Goal: Task Accomplishment & Management: Manage account settings

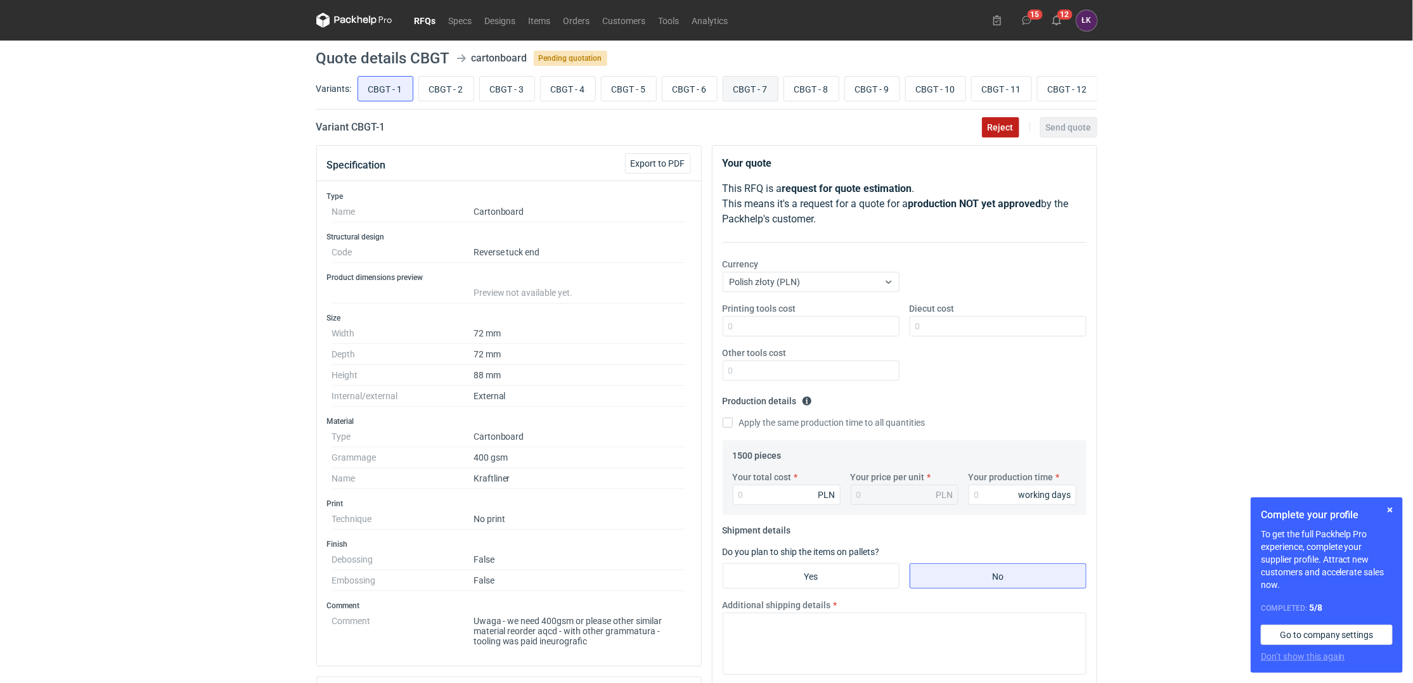
drag, startPoint x: 997, startPoint y: 128, endPoint x: 761, endPoint y: 87, distance: 239.9
click at [636, 110] on main "Quote details CBGT cartonboard Pending quotation Variants: CBGT - 1 CBGT - 2 CB…" at bounding box center [706, 511] width 791 height 941
click at [1016, 128] on button "Reject" at bounding box center [1000, 127] width 37 height 20
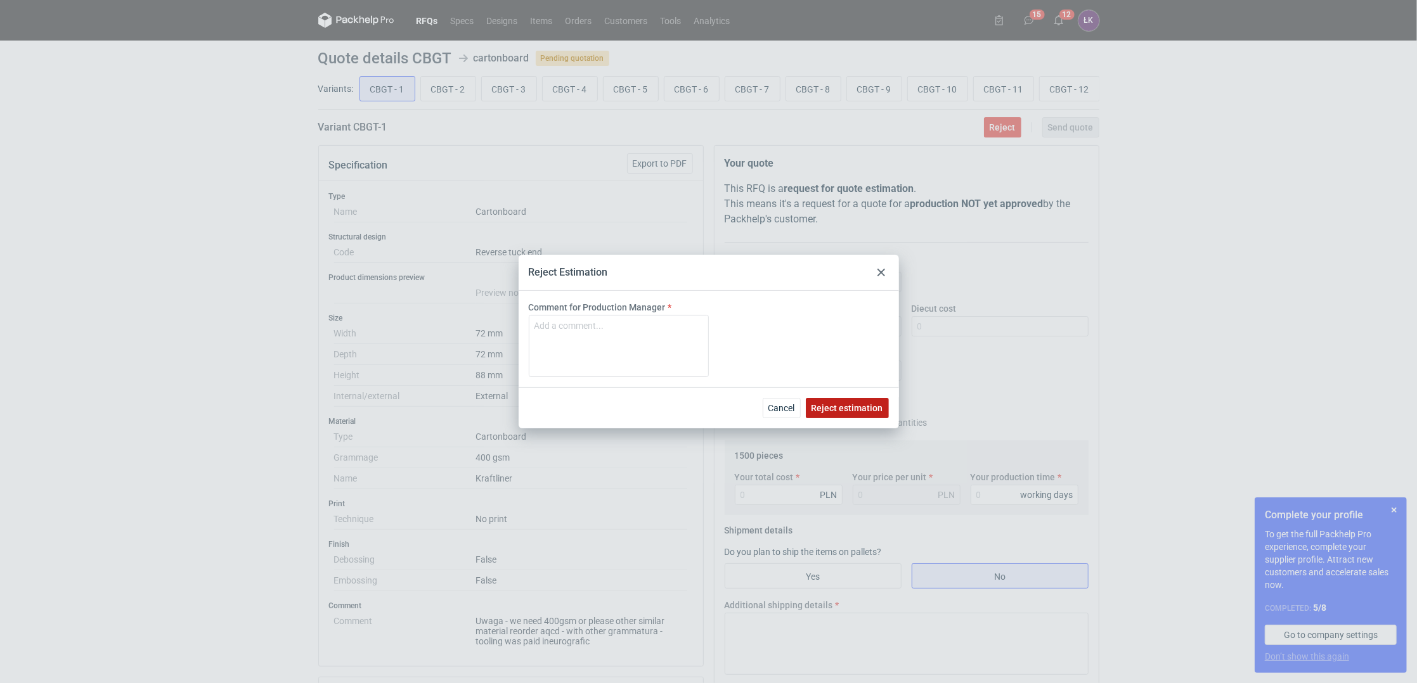
click at [882, 406] on span "Reject estimation" at bounding box center [847, 408] width 72 height 9
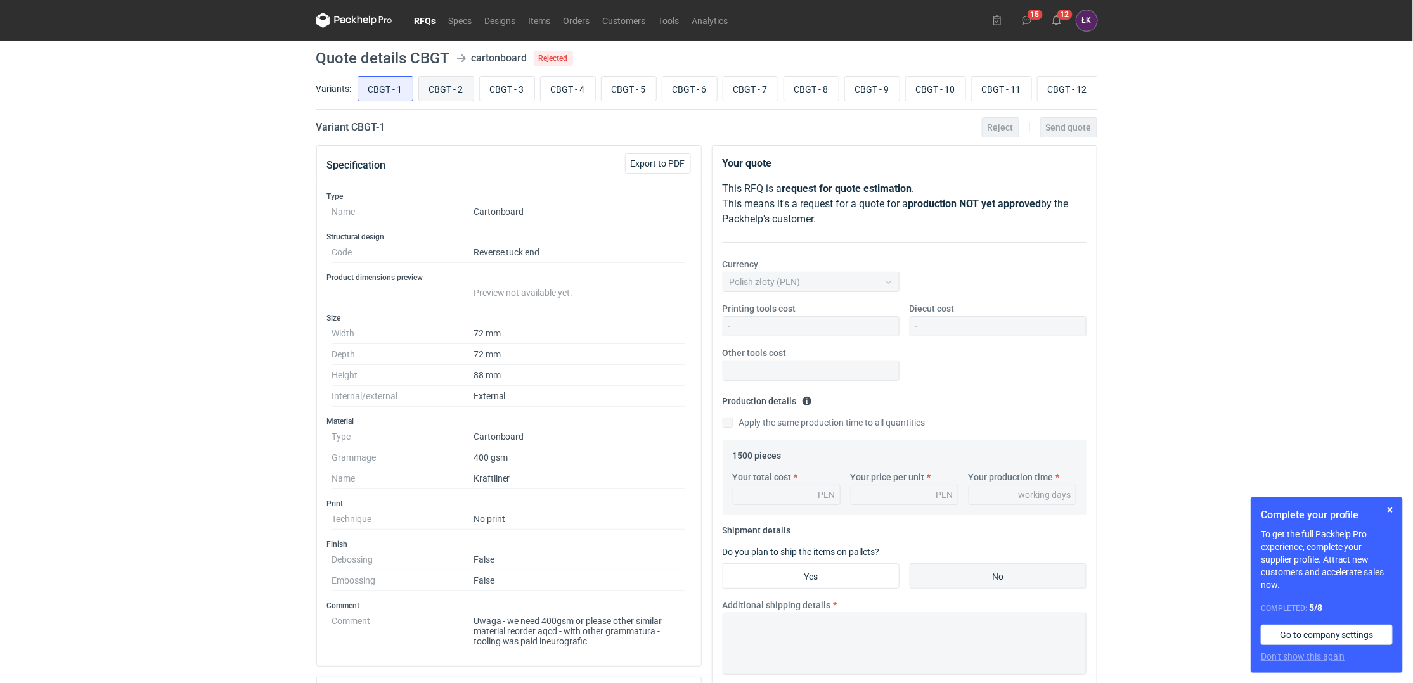
click at [435, 87] on input "CBGT - 2" at bounding box center [446, 89] width 55 height 24
radio input "true"
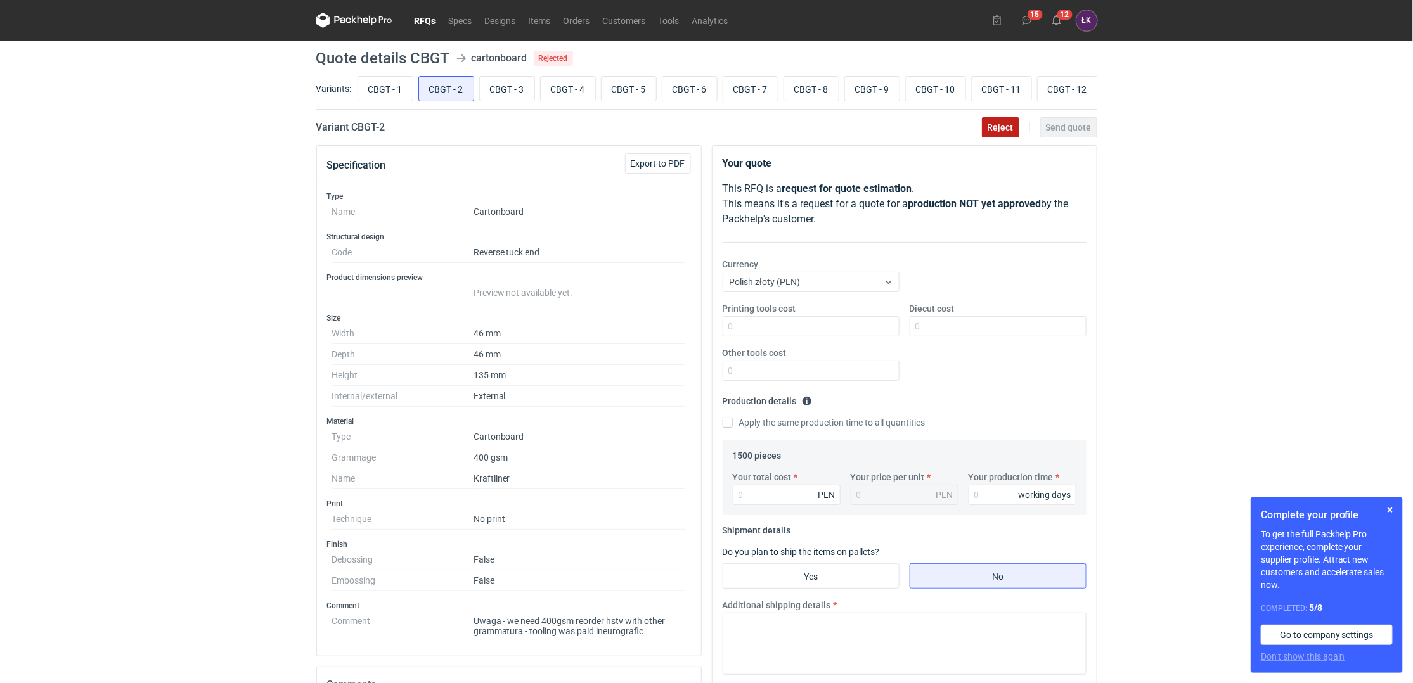
click at [986, 131] on button "Reject" at bounding box center [1000, 127] width 37 height 20
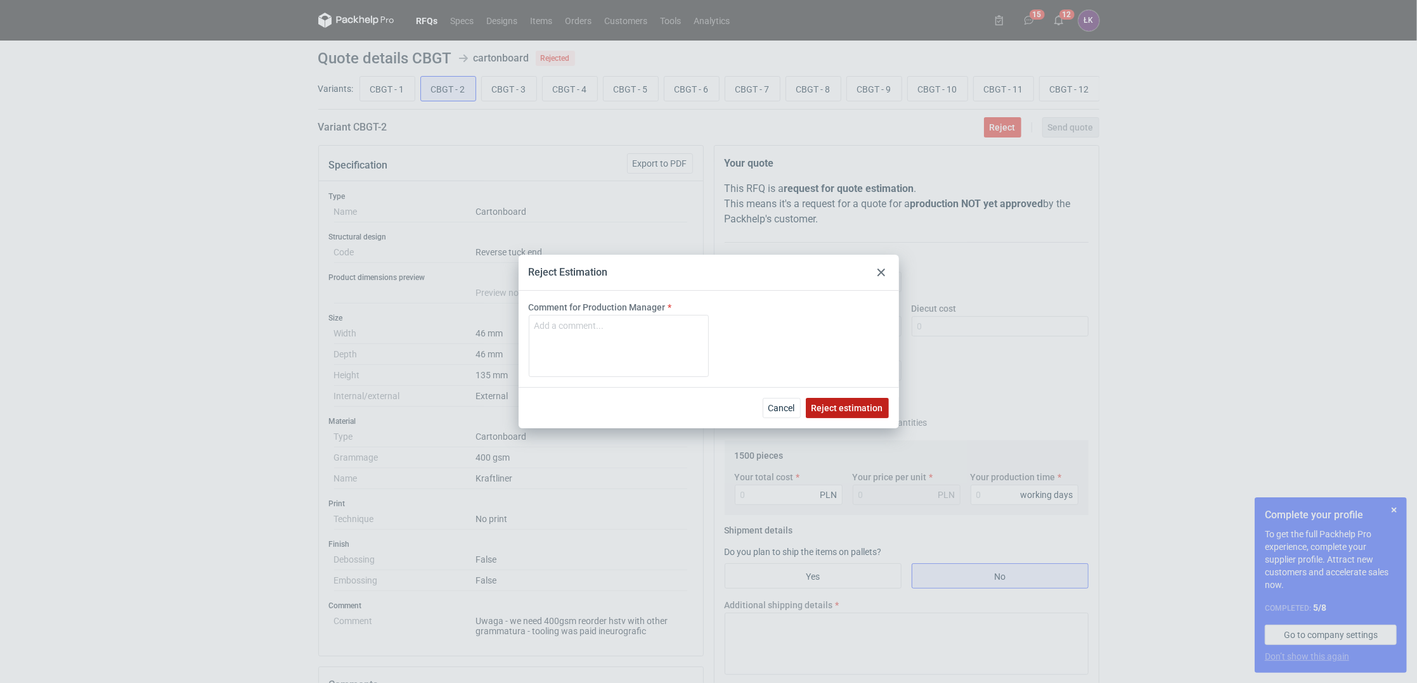
click at [868, 398] on button "Reject estimation" at bounding box center [847, 408] width 83 height 20
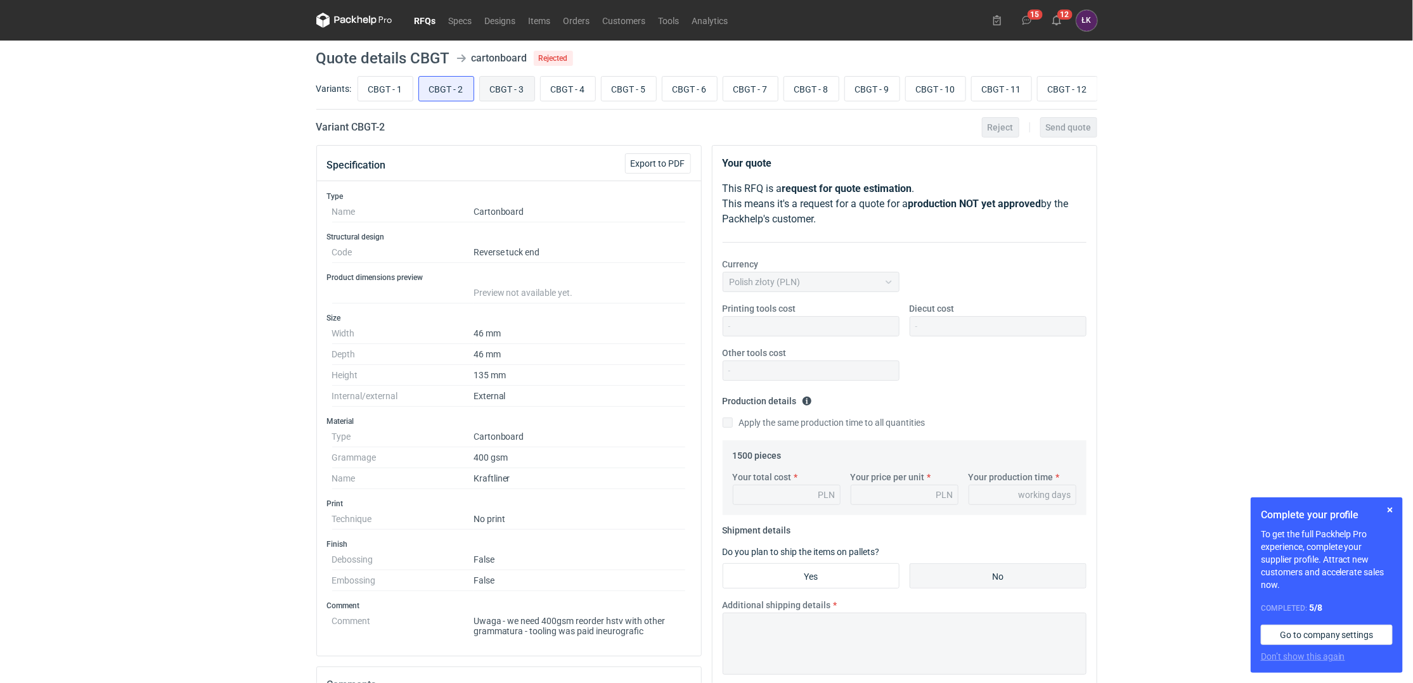
click at [519, 90] on input "CBGT - 3" at bounding box center [507, 89] width 55 height 24
radio input "true"
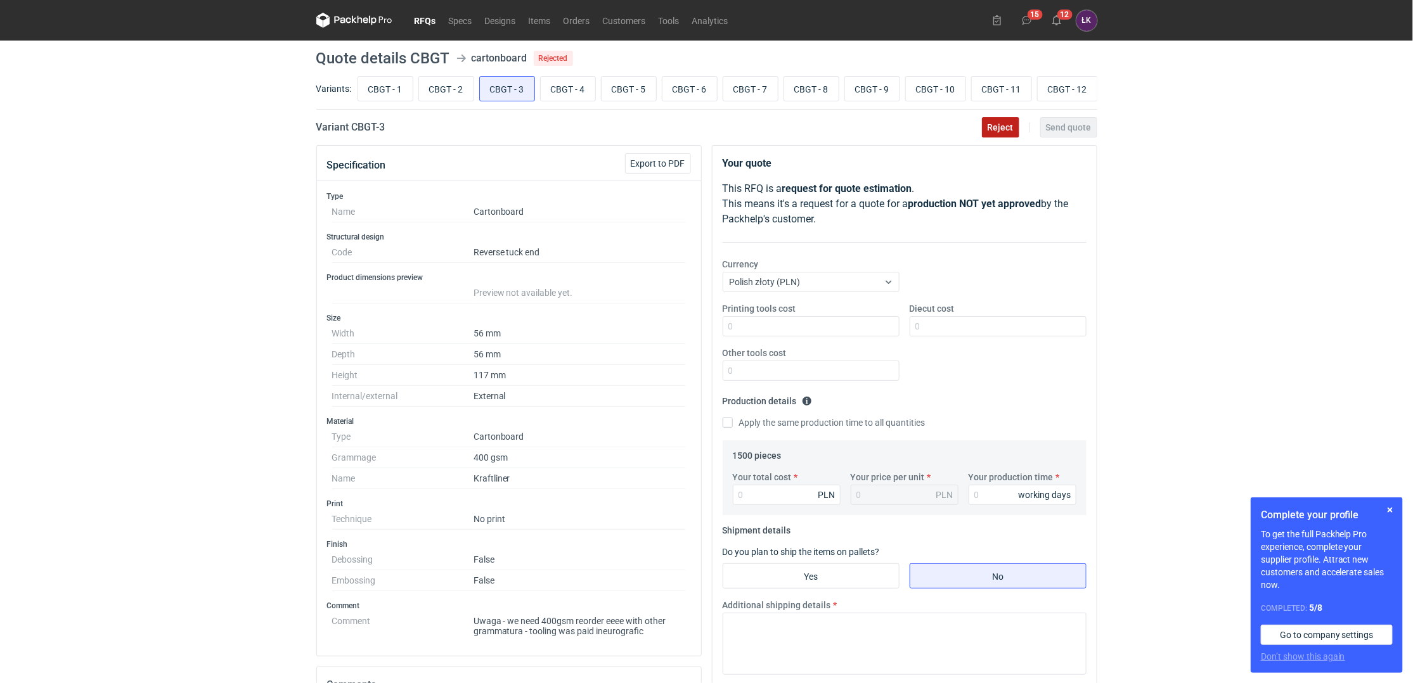
click at [989, 132] on span "Reject" at bounding box center [1000, 127] width 26 height 9
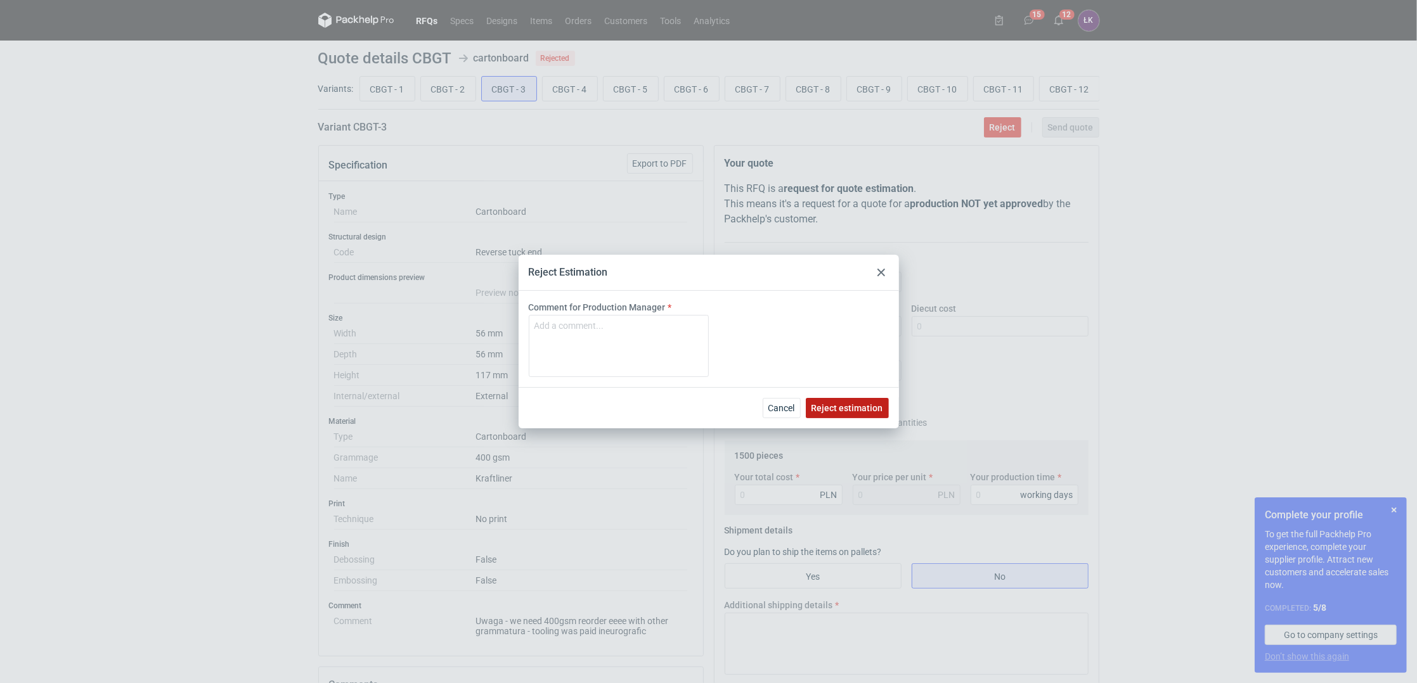
click at [844, 408] on span "Reject estimation" at bounding box center [847, 408] width 72 height 9
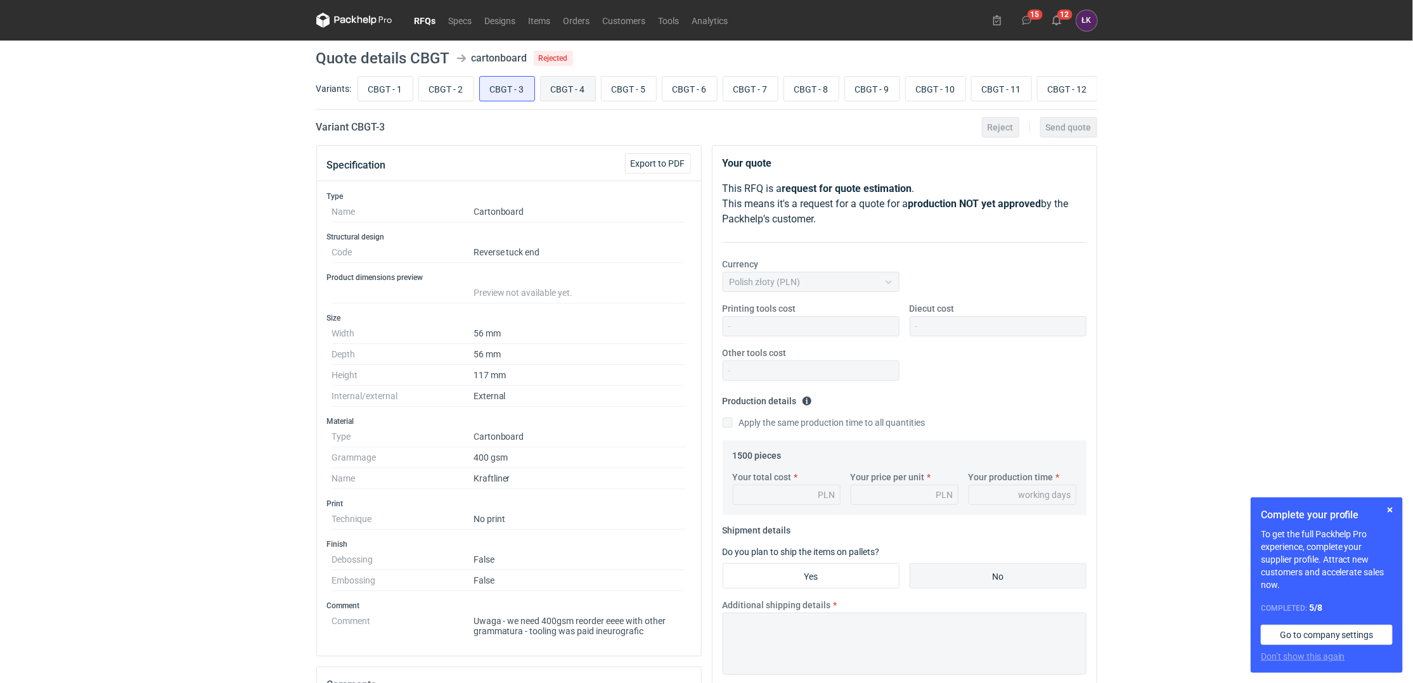
click at [570, 100] on input "CBGT - 4" at bounding box center [568, 89] width 55 height 24
radio input "true"
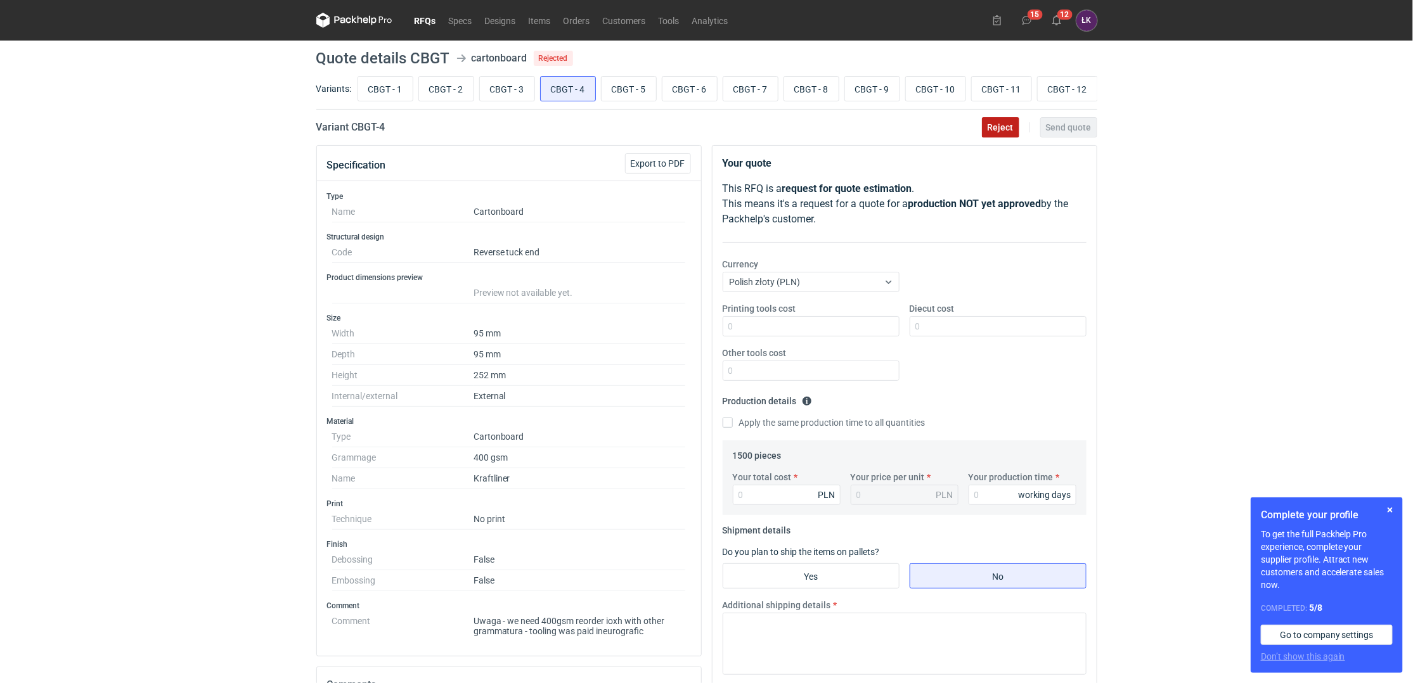
click at [1012, 132] on span "Reject" at bounding box center [1000, 127] width 26 height 9
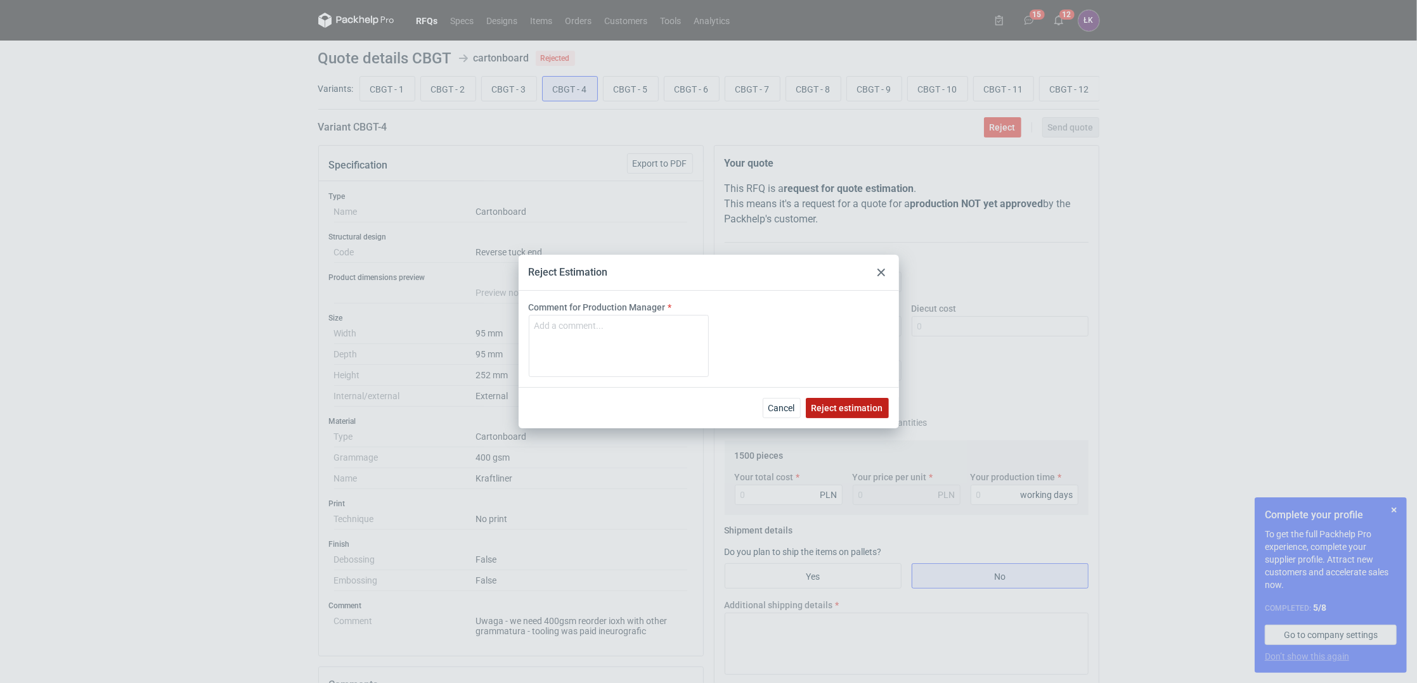
drag, startPoint x: 859, startPoint y: 410, endPoint x: 855, endPoint y: 395, distance: 15.1
click at [859, 407] on span "Reject estimation" at bounding box center [847, 408] width 72 height 9
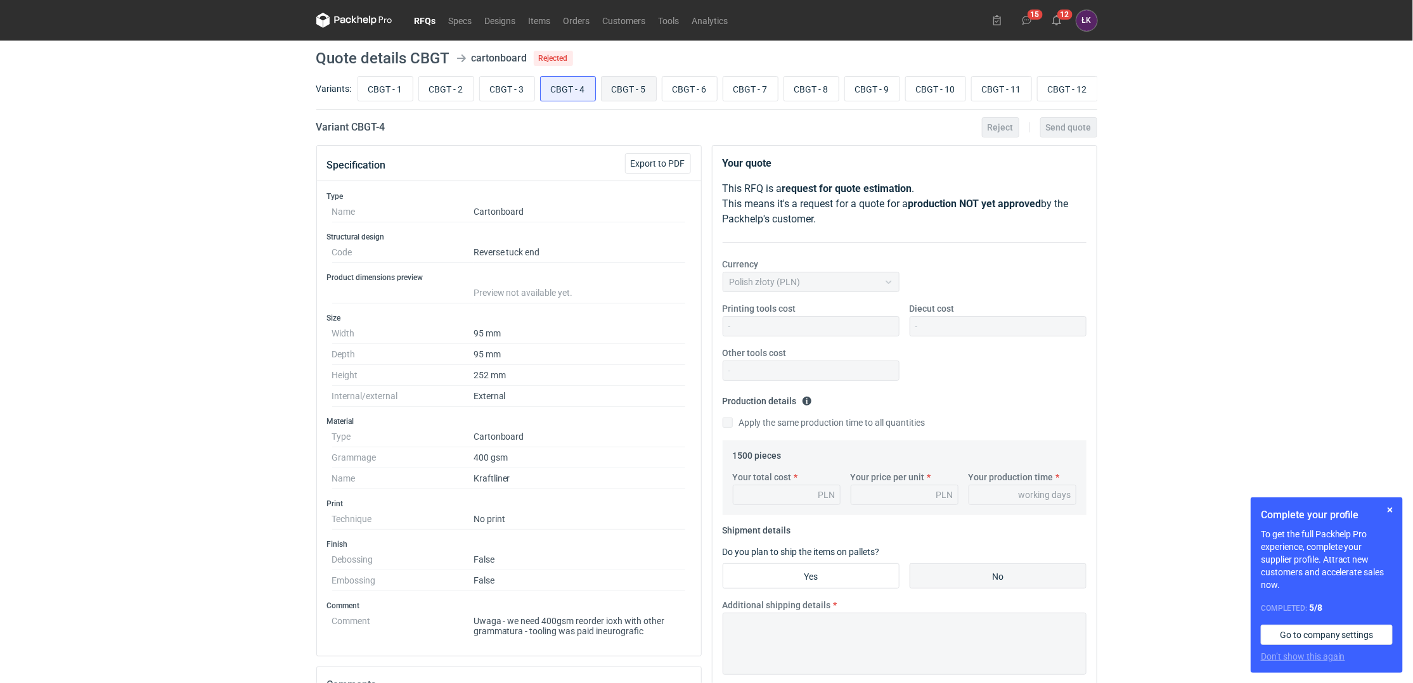
click at [633, 95] on input "CBGT - 5" at bounding box center [628, 89] width 55 height 24
radio input "true"
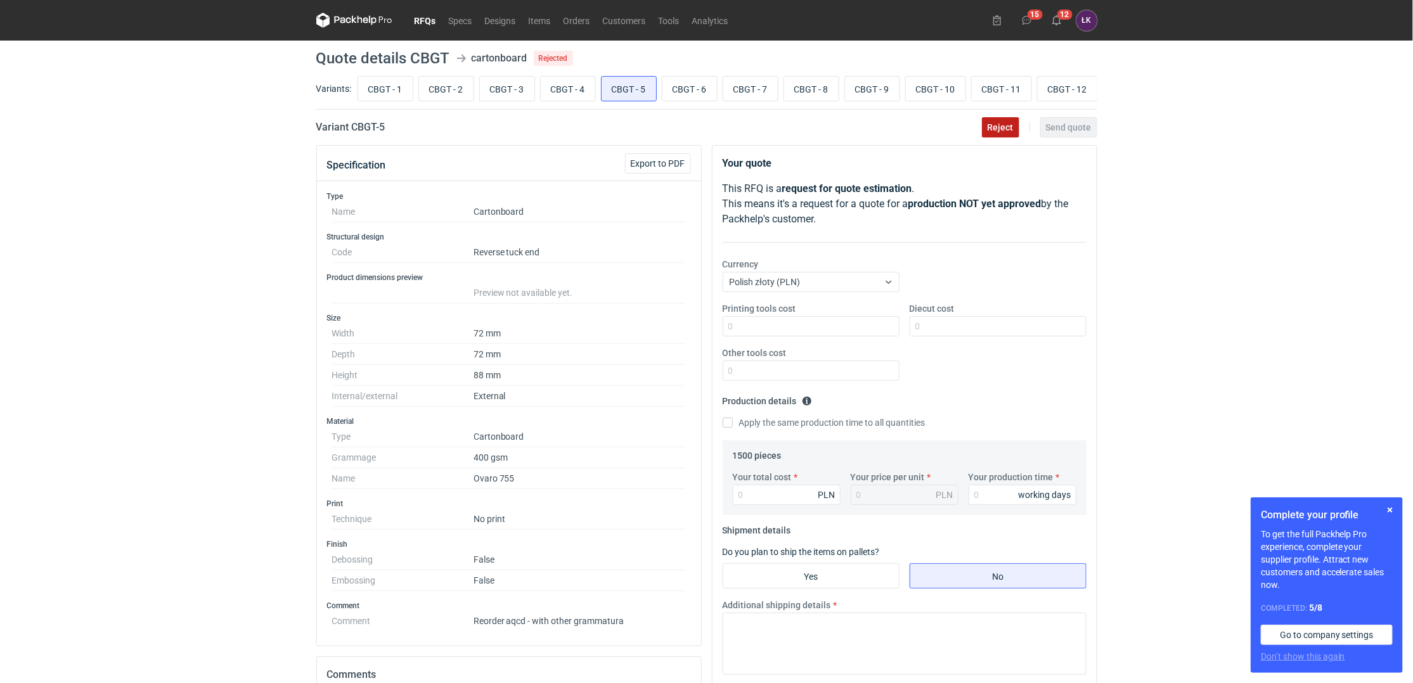
click at [1015, 131] on button "Reject" at bounding box center [1000, 127] width 37 height 20
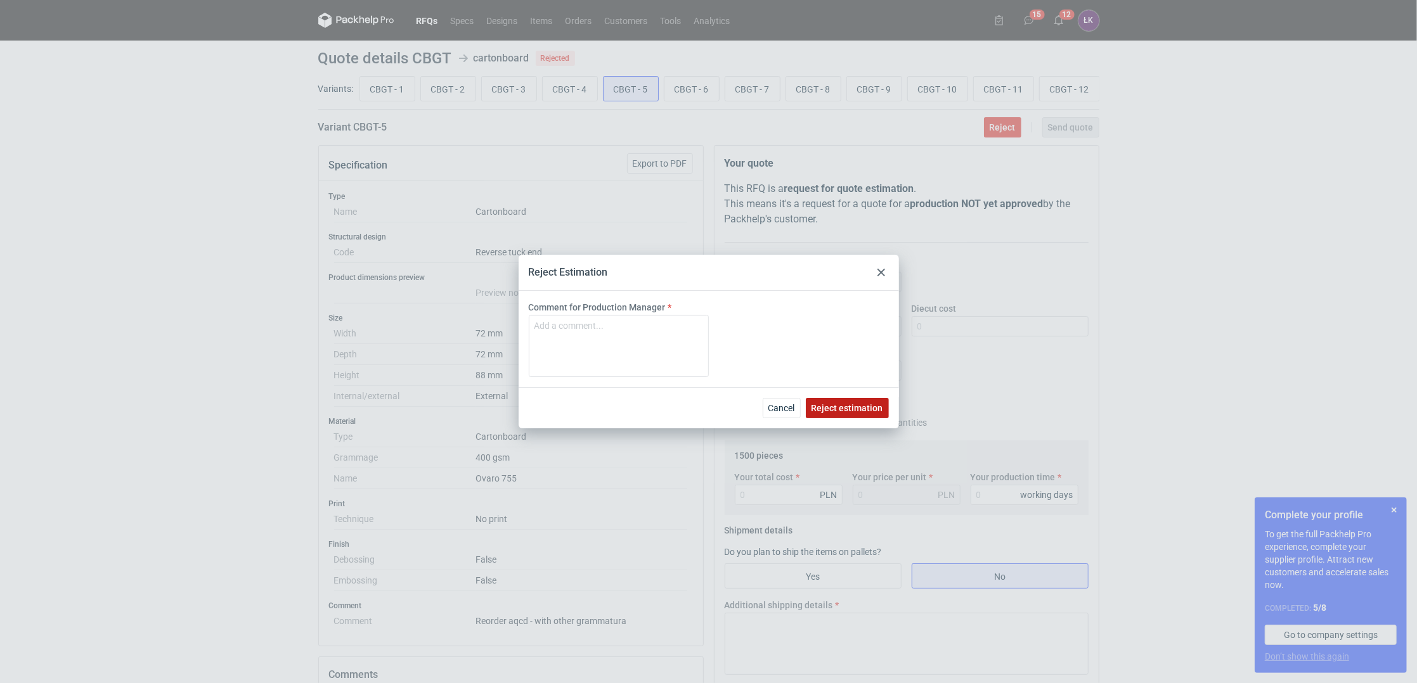
click at [873, 407] on span "Reject estimation" at bounding box center [847, 408] width 72 height 9
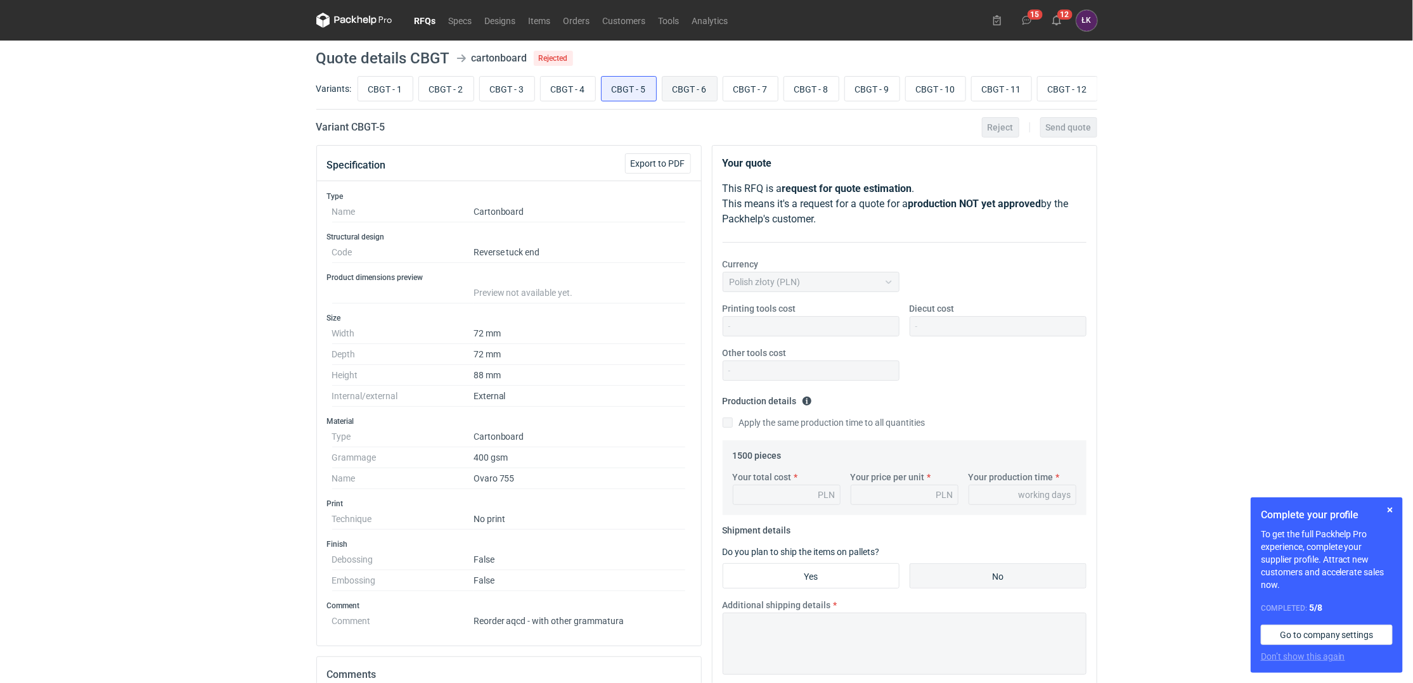
click at [705, 91] on input "CBGT - 6" at bounding box center [689, 89] width 55 height 24
radio input "true"
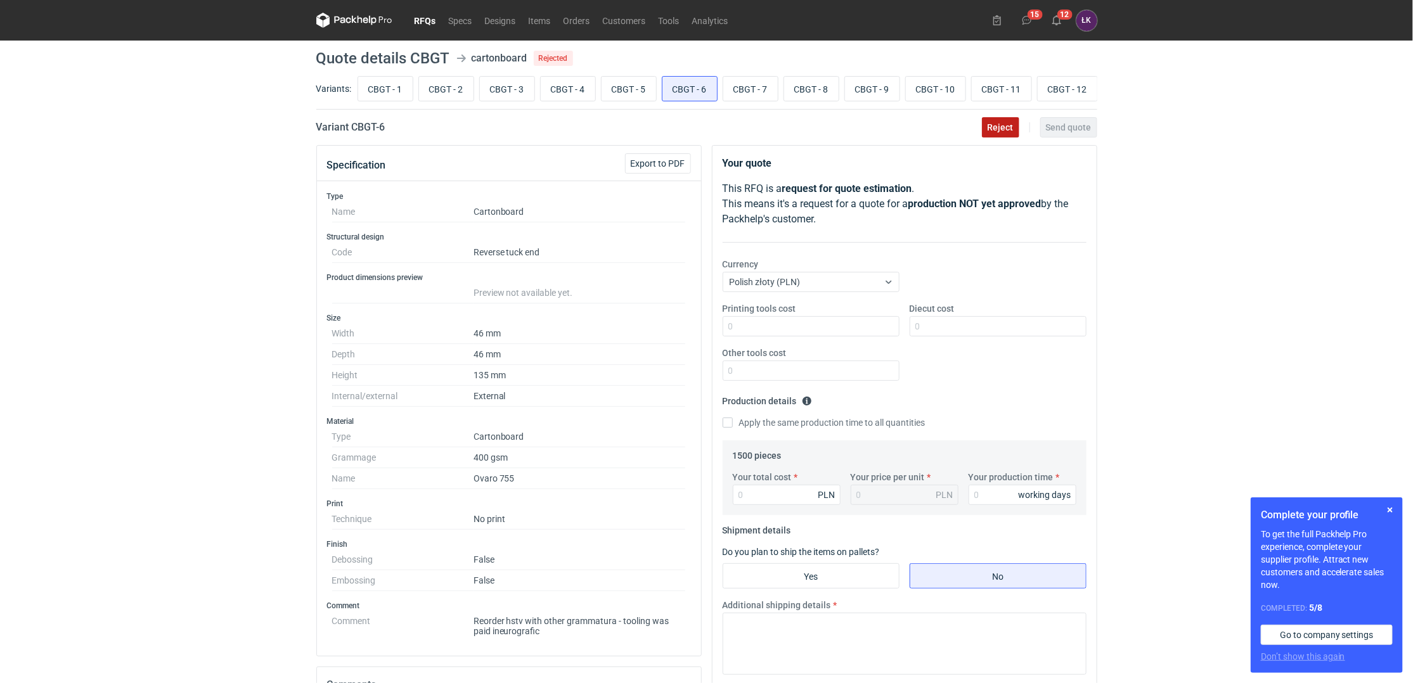
click at [993, 129] on span "Reject" at bounding box center [1000, 127] width 26 height 9
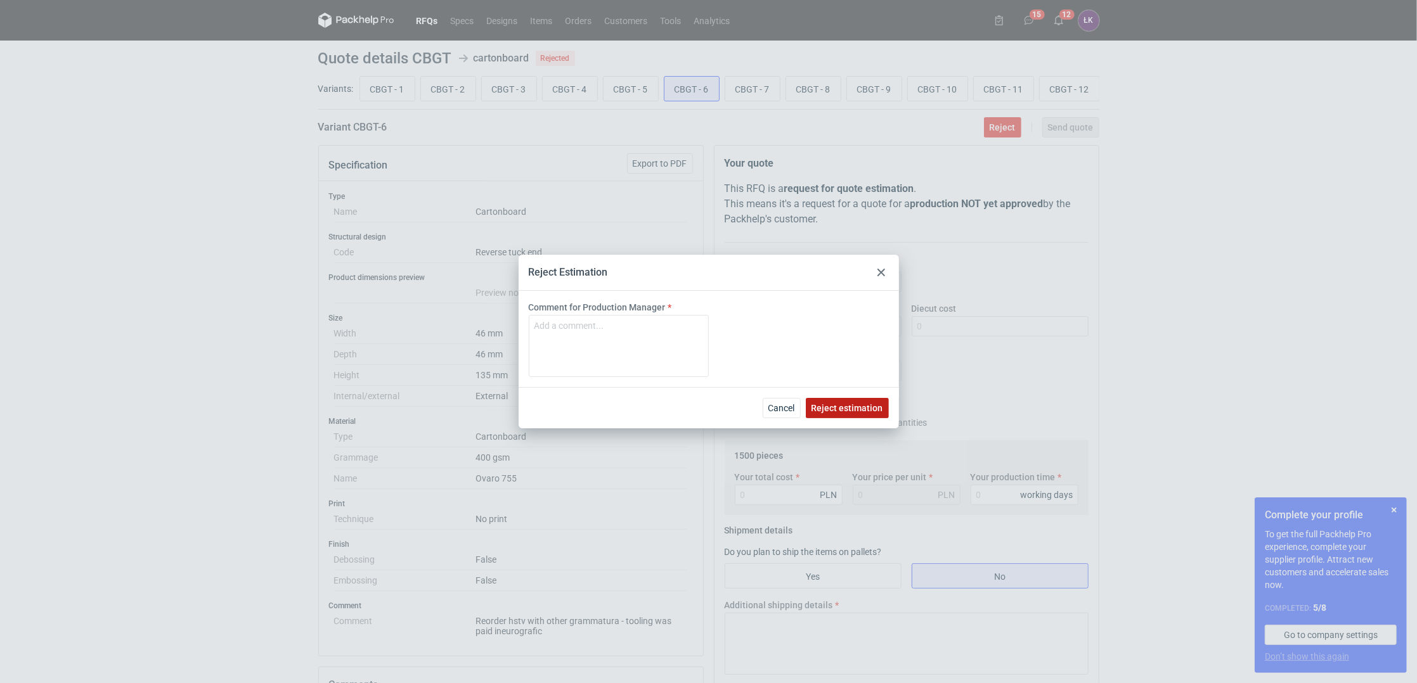
click at [849, 406] on span "Reject estimation" at bounding box center [847, 408] width 72 height 9
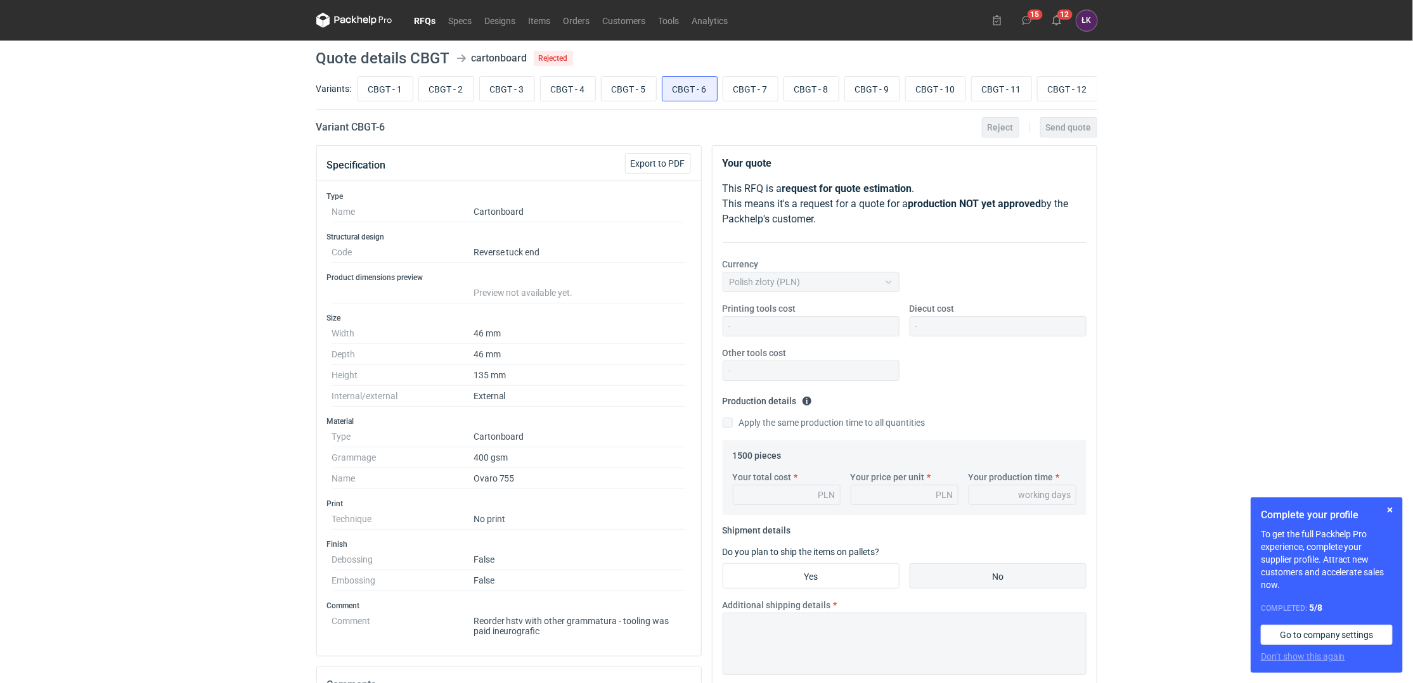
click at [759, 103] on div "CBGT - 1 CBGT - 2 CBGT - 3 CBGT - 4 CBGT - 5 CBGT - 6 CBGT - 7 CBGT - 8 CBGT - …" at bounding box center [726, 89] width 742 height 30
click at [773, 93] on input "CBGT - 7" at bounding box center [750, 89] width 55 height 24
radio input "true"
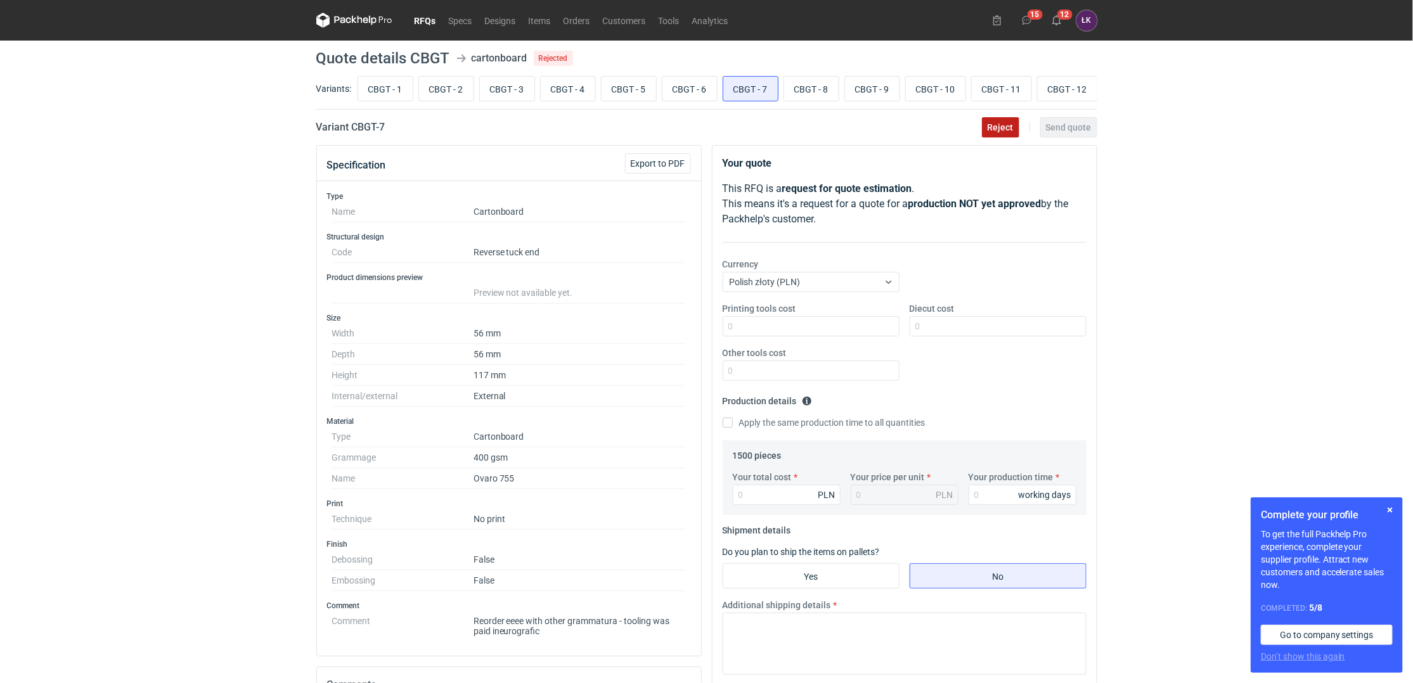
click at [985, 134] on button "Reject" at bounding box center [1000, 127] width 37 height 20
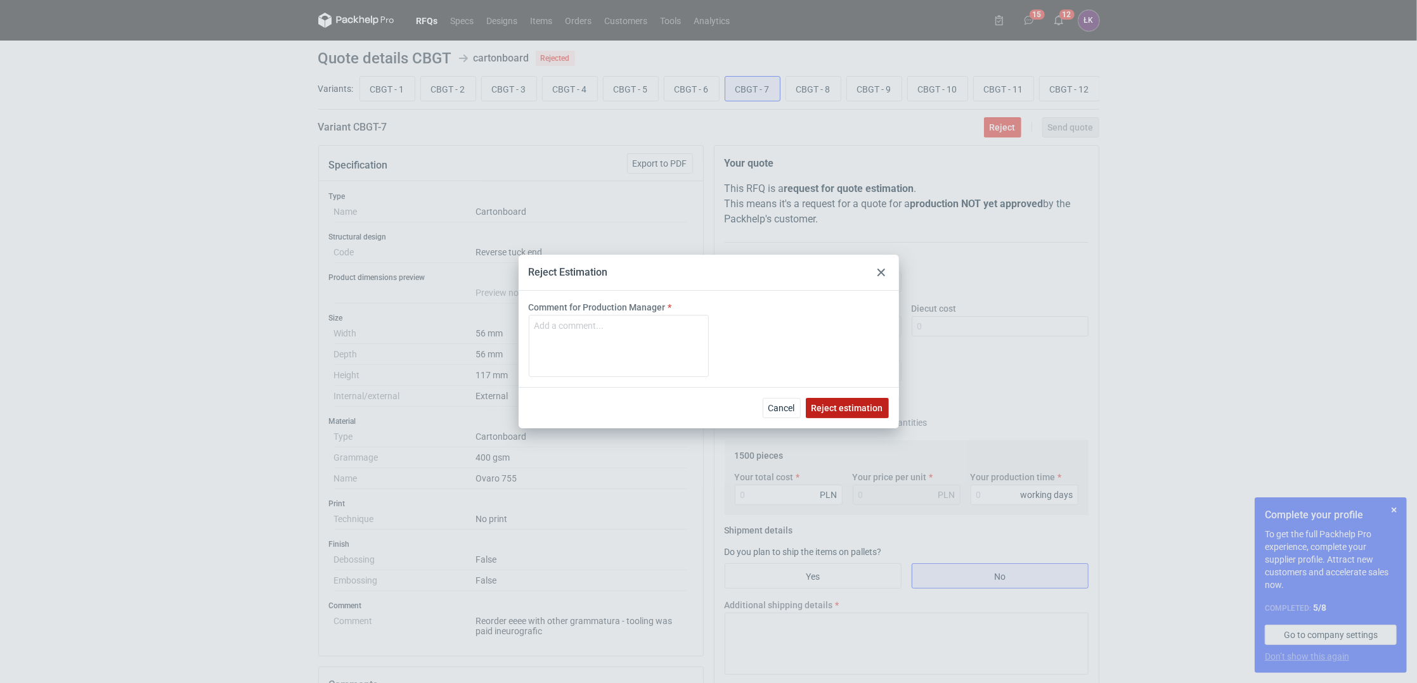
click at [830, 408] on span "Reject estimation" at bounding box center [847, 408] width 72 height 9
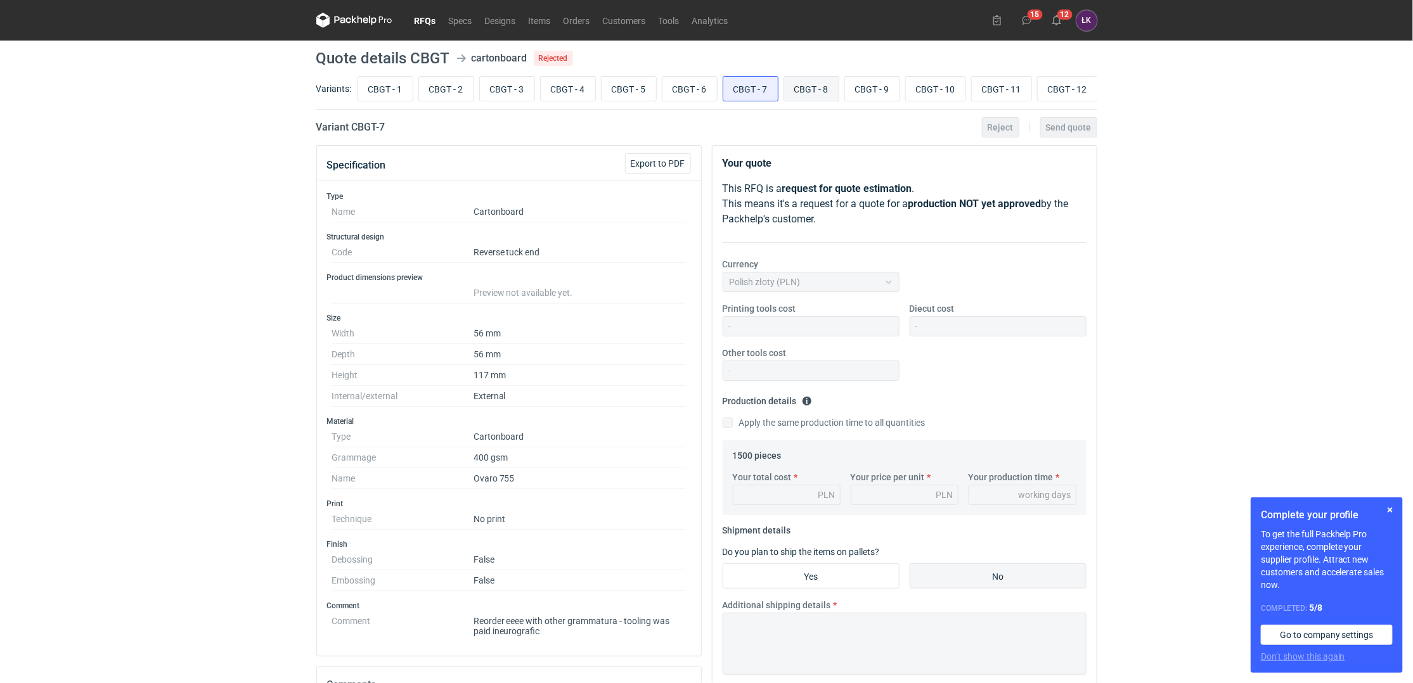
click at [802, 91] on input "CBGT - 8" at bounding box center [811, 89] width 55 height 24
radio input "true"
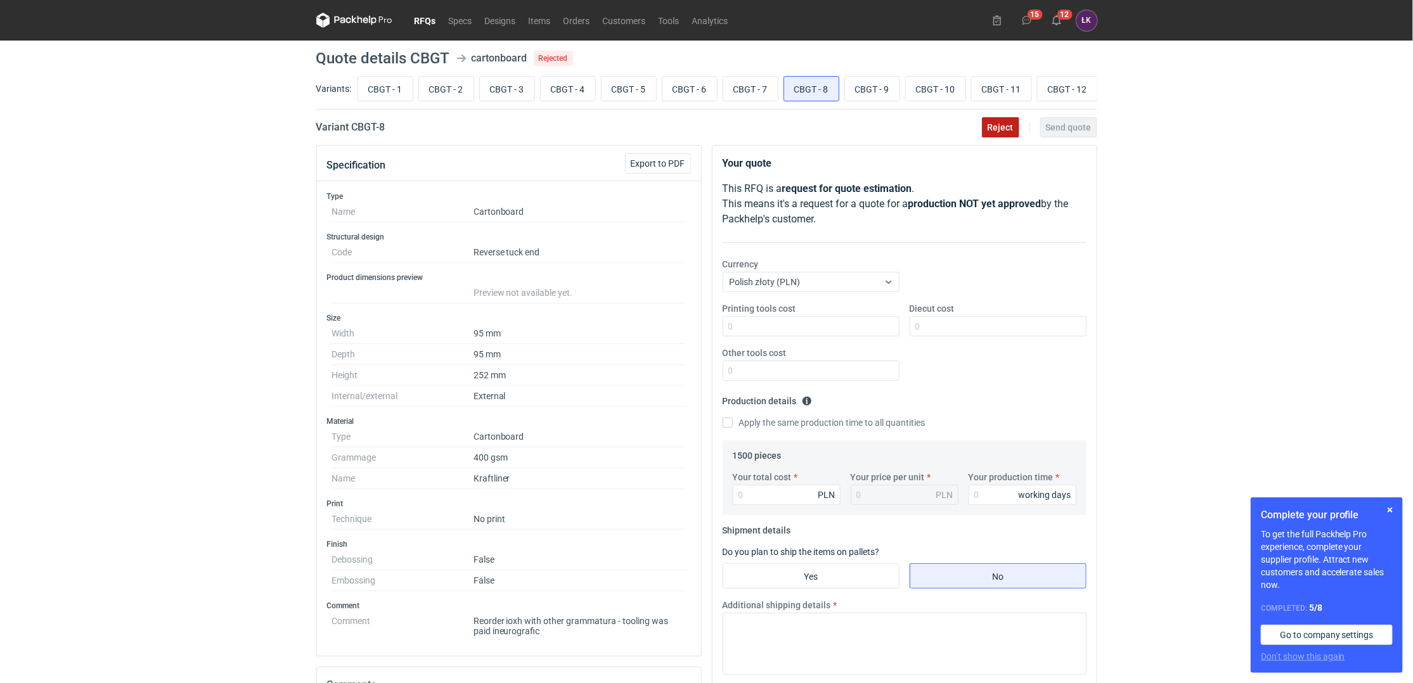
click at [1006, 127] on span "Reject" at bounding box center [1000, 127] width 26 height 9
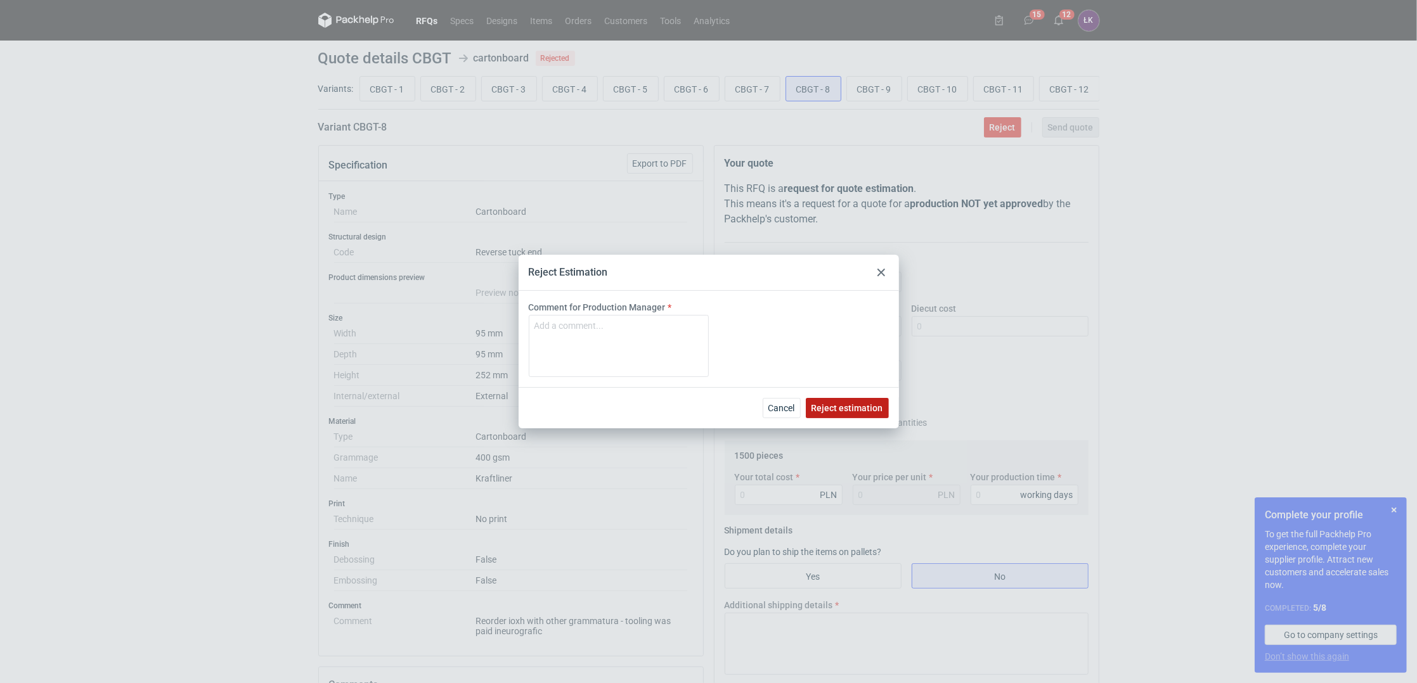
click at [864, 409] on span "Reject estimation" at bounding box center [847, 408] width 72 height 9
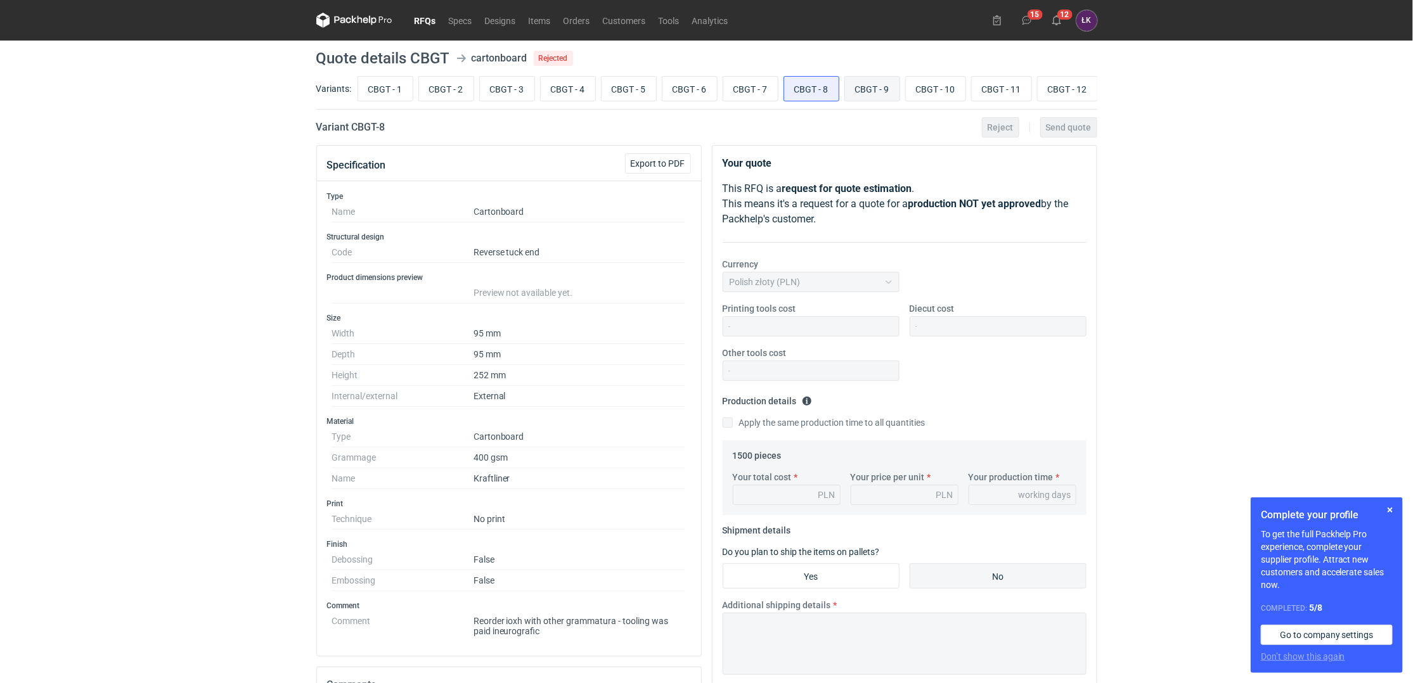
click at [878, 79] on input "CBGT - 9" at bounding box center [872, 89] width 55 height 24
radio input "true"
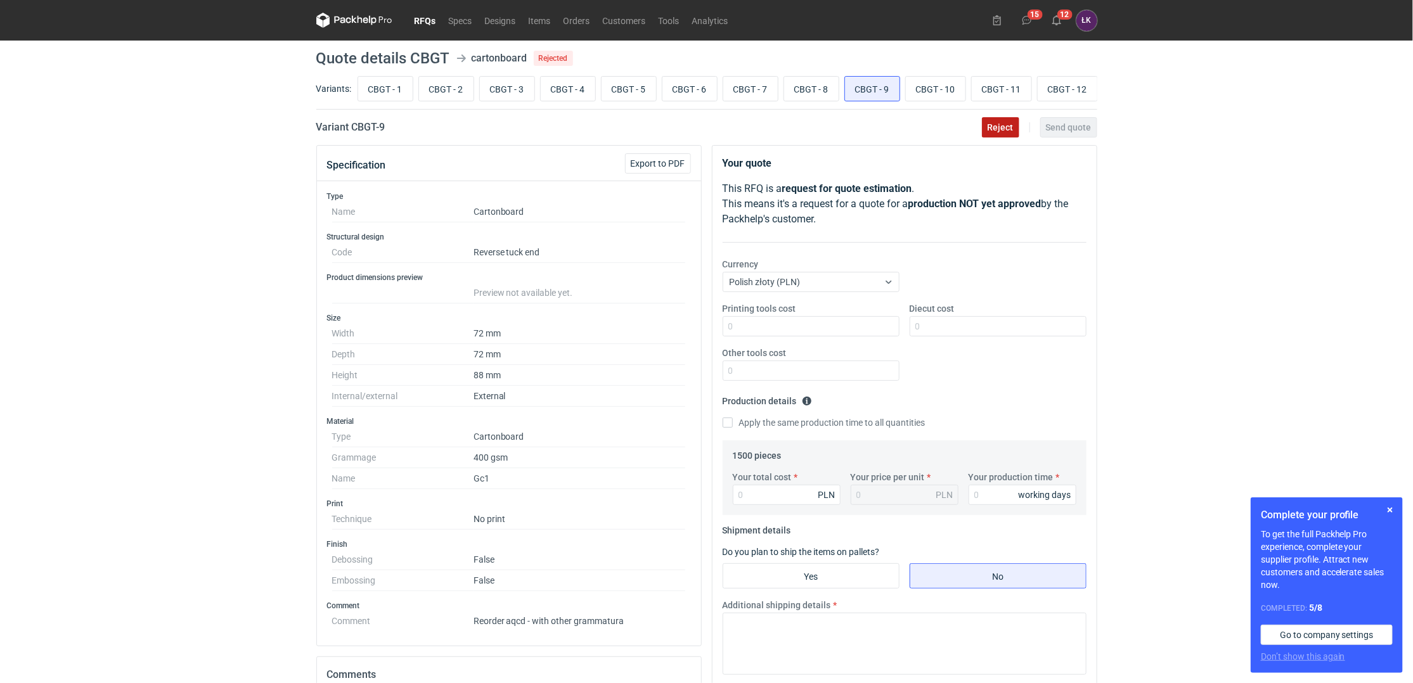
click at [997, 132] on span "Reject" at bounding box center [1000, 127] width 26 height 9
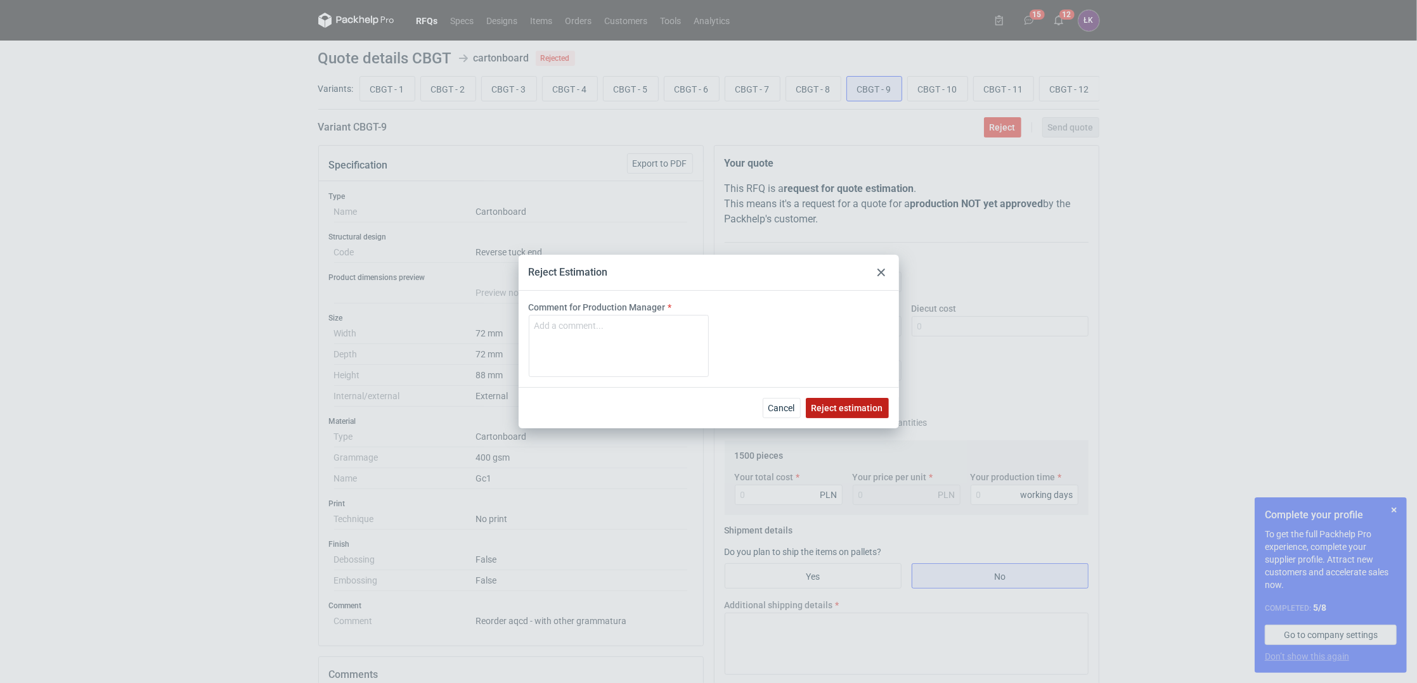
click at [849, 399] on button "Reject estimation" at bounding box center [847, 408] width 83 height 20
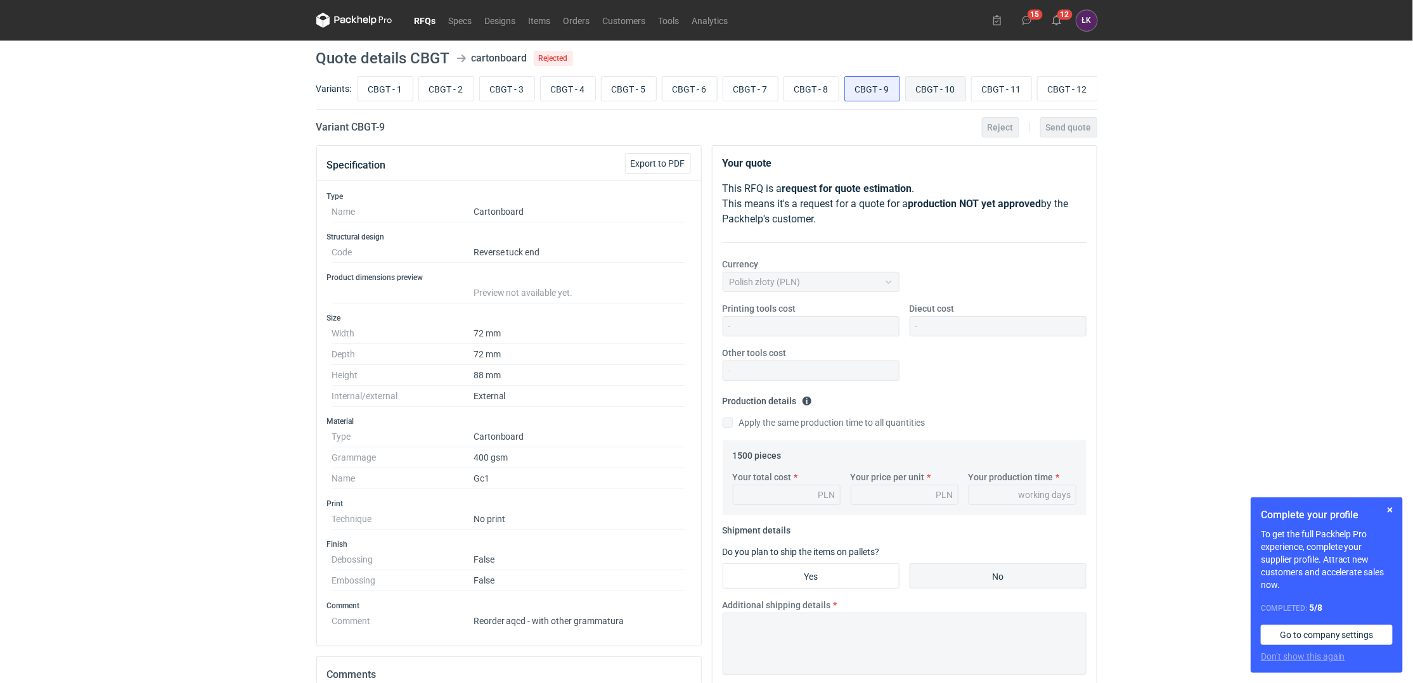
click at [936, 79] on input "CBGT - 10" at bounding box center [936, 89] width 60 height 24
radio input "true"
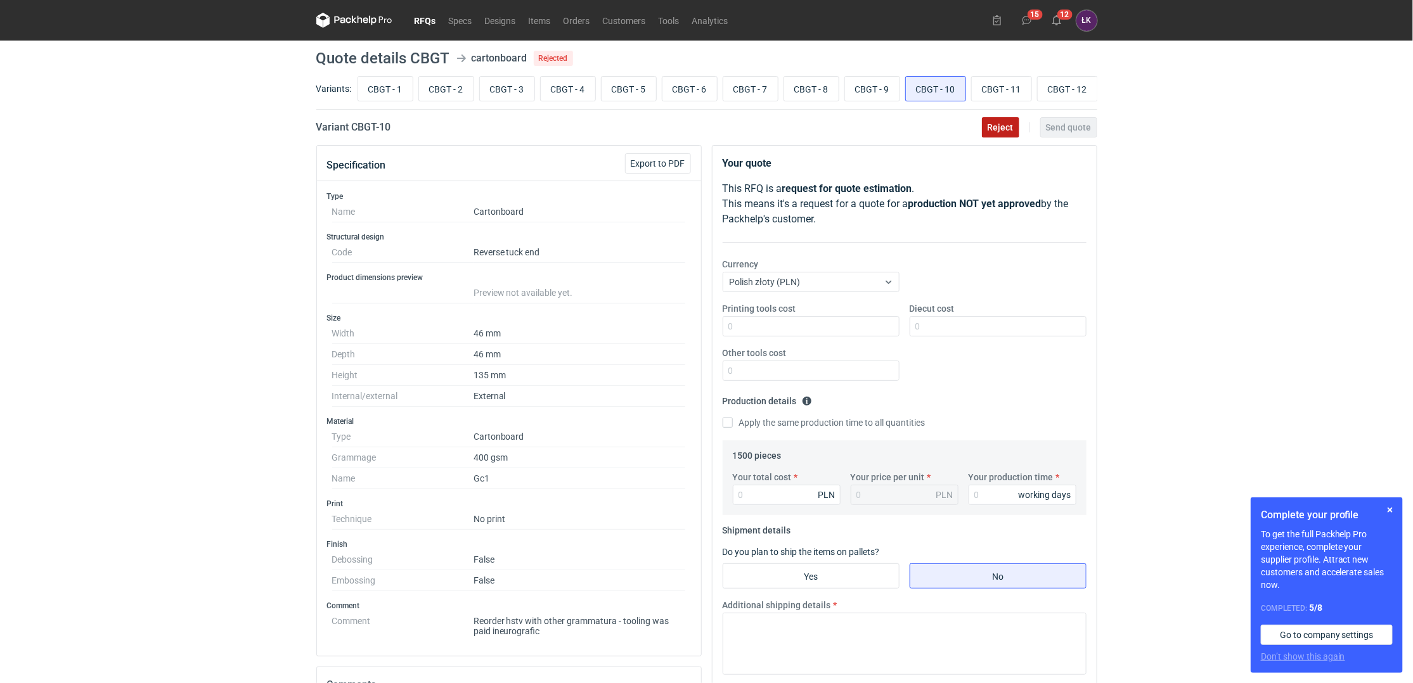
click at [1003, 125] on button "Reject" at bounding box center [1000, 127] width 37 height 20
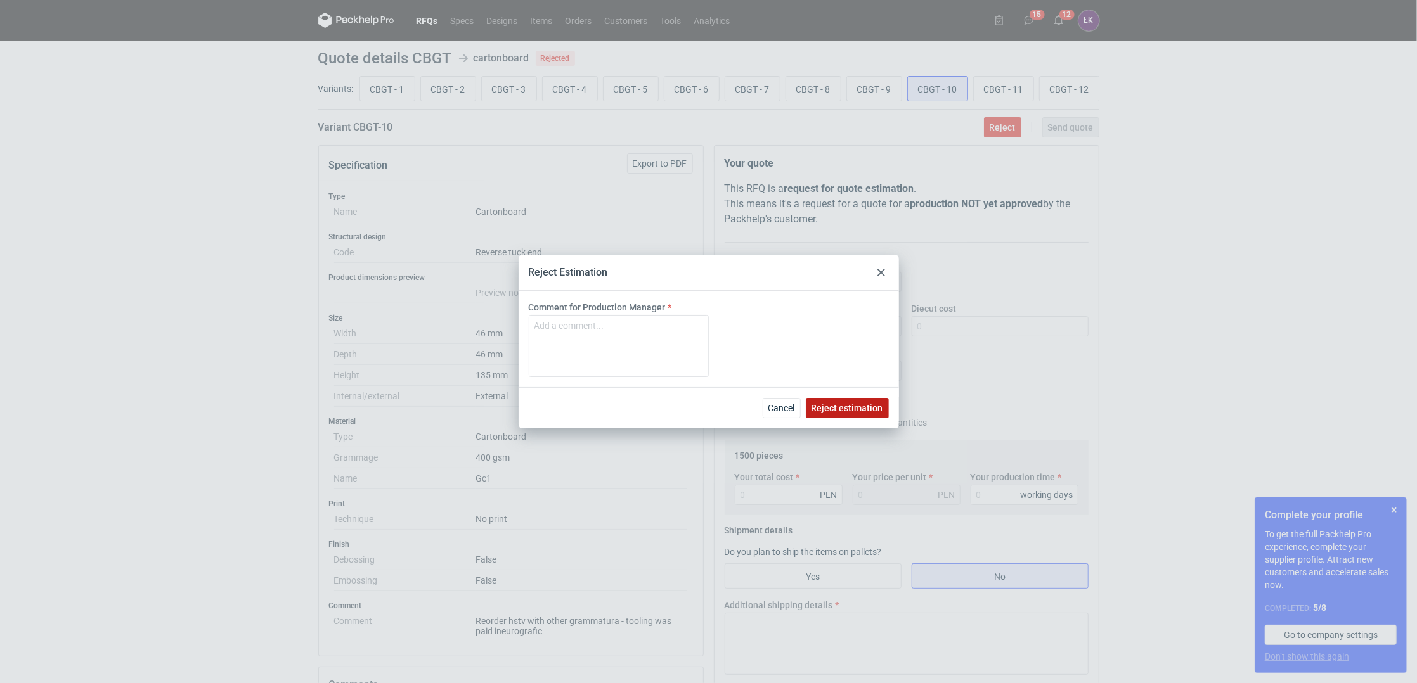
click at [854, 412] on span "Reject estimation" at bounding box center [847, 408] width 72 height 9
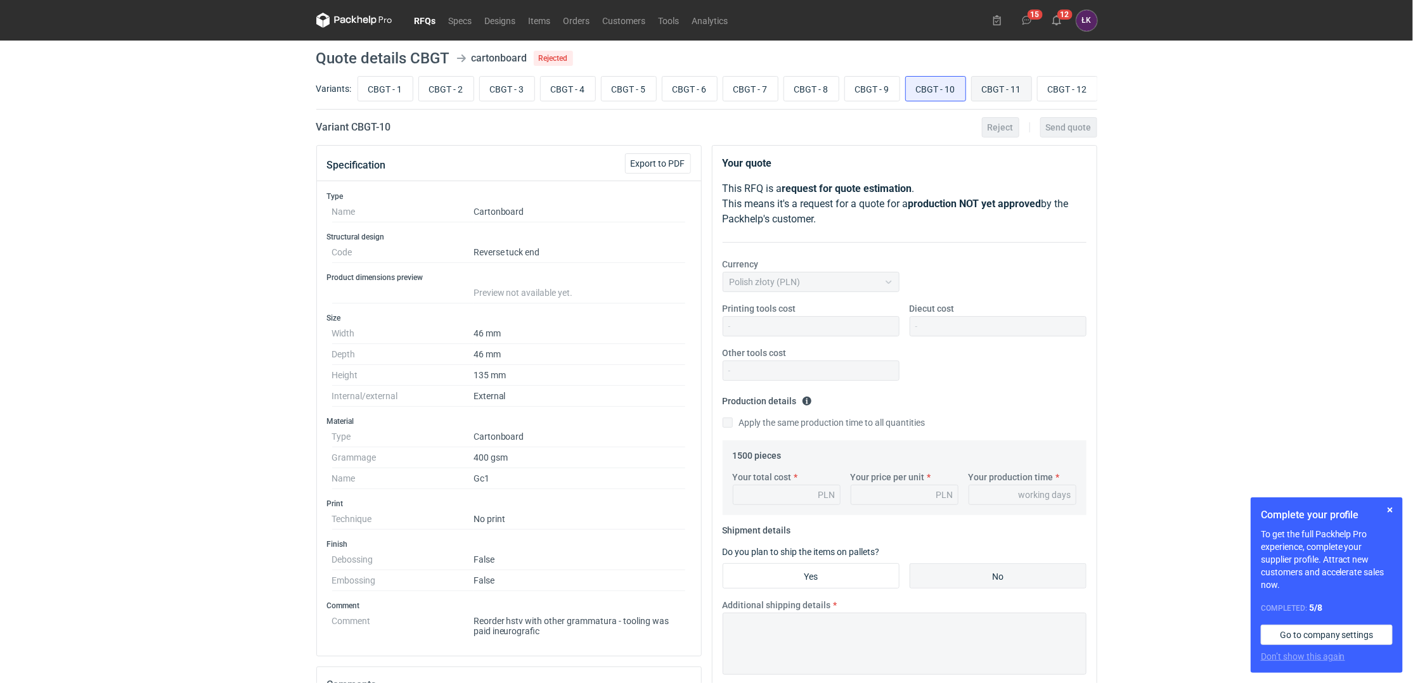
click at [985, 89] on input "CBGT - 11" at bounding box center [1002, 89] width 60 height 24
radio input "true"
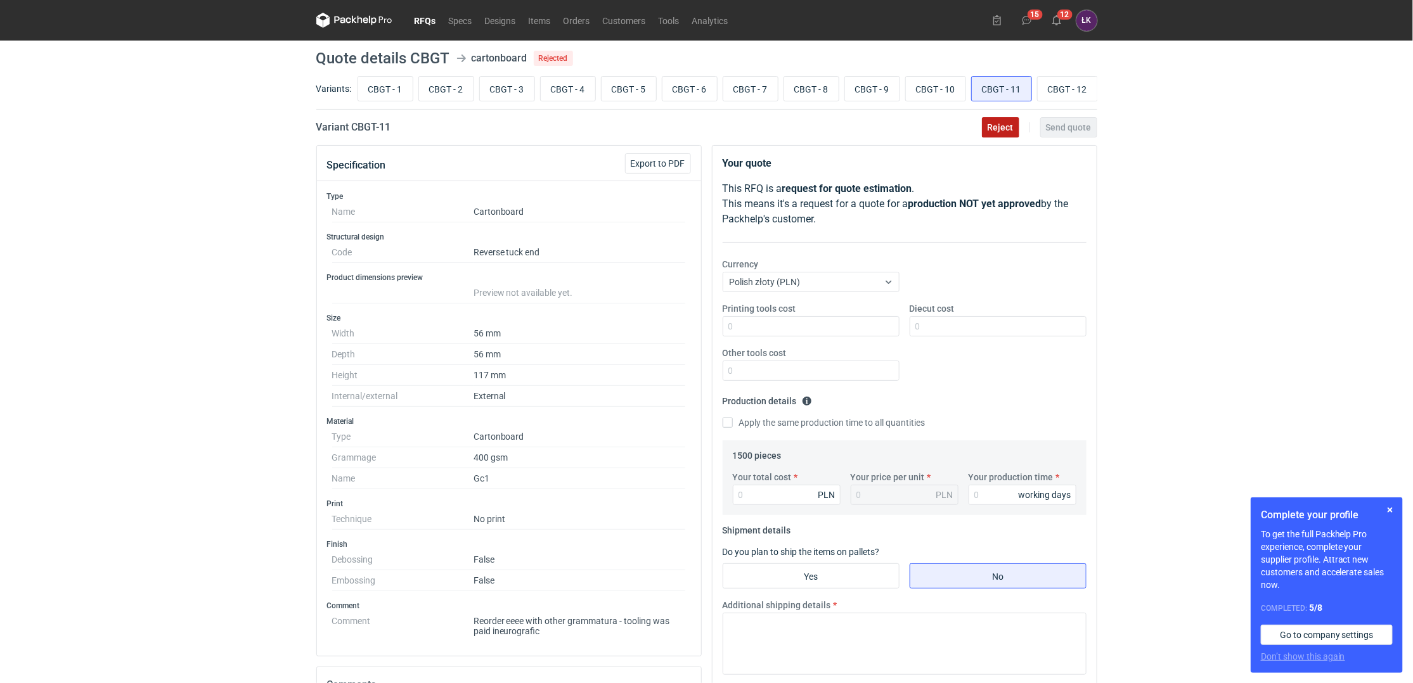
click at [1013, 134] on button "Reject" at bounding box center [1000, 127] width 37 height 20
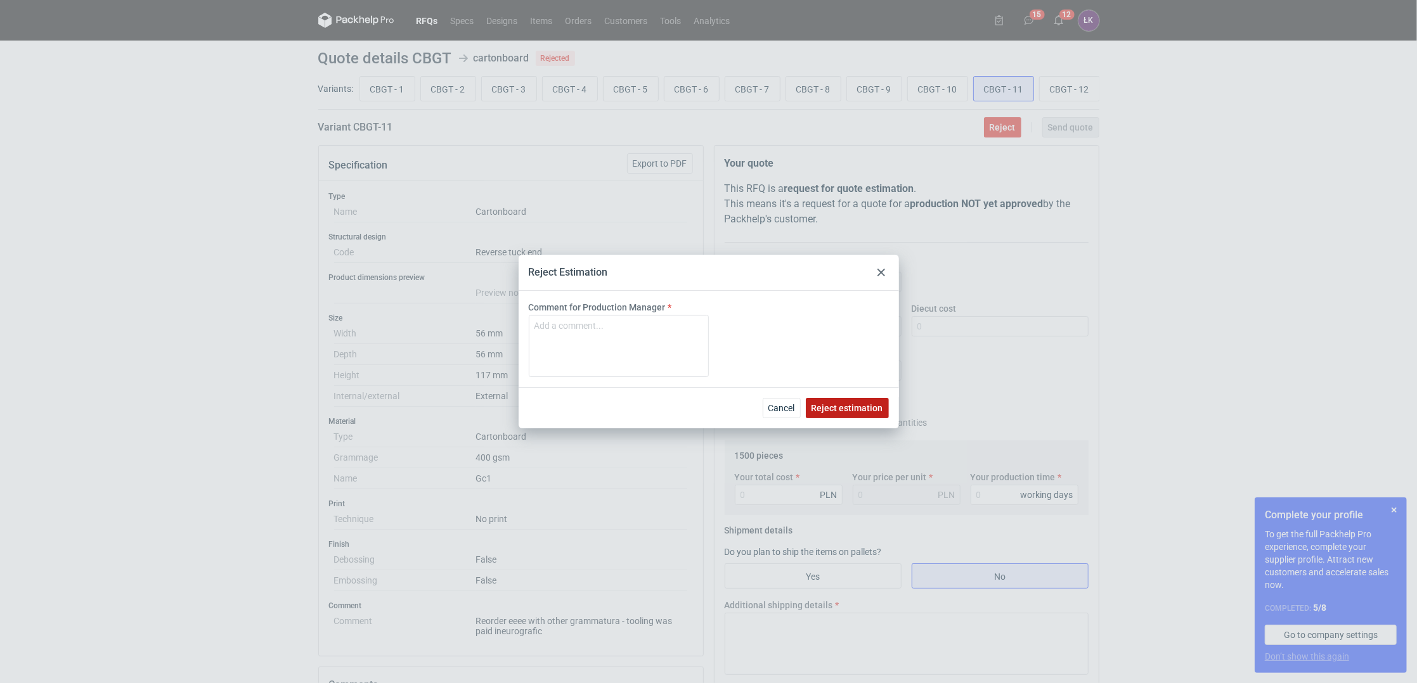
click at [840, 401] on button "Reject estimation" at bounding box center [847, 408] width 83 height 20
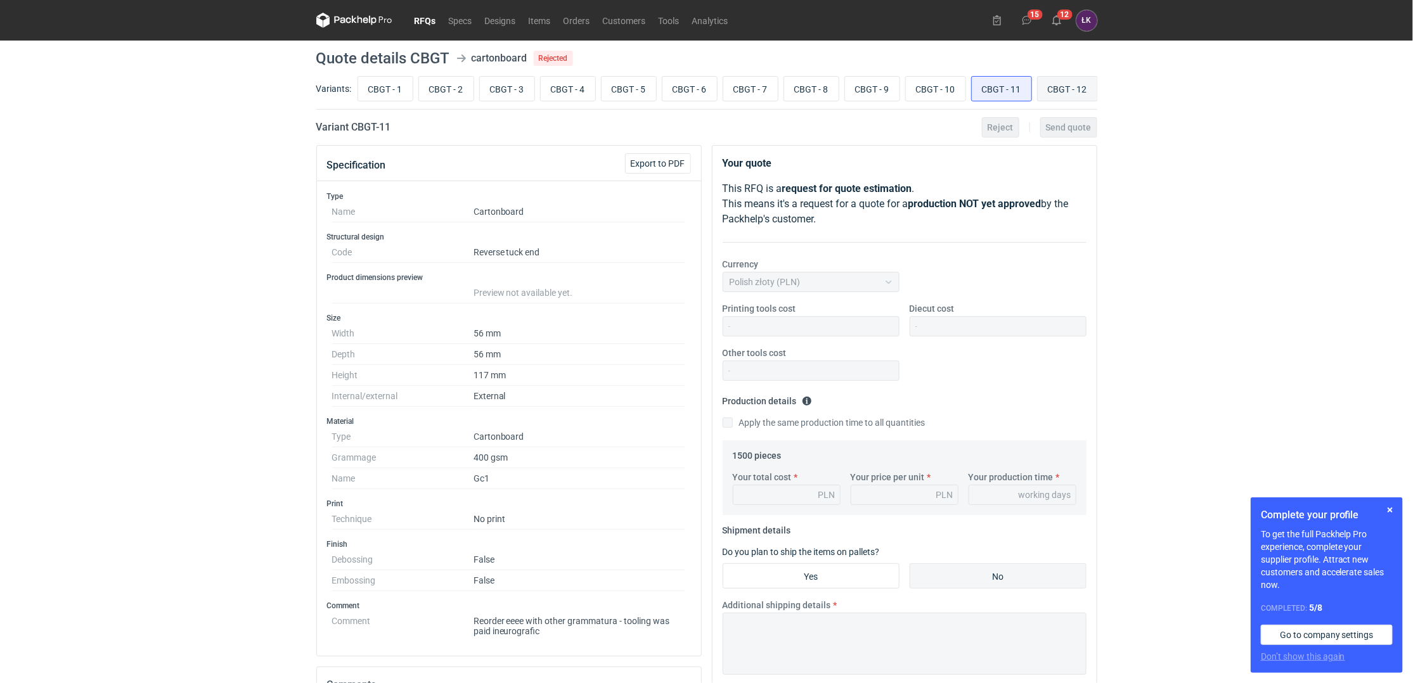
click at [1062, 86] on input "CBGT - 12" at bounding box center [1068, 89] width 60 height 24
radio input "true"
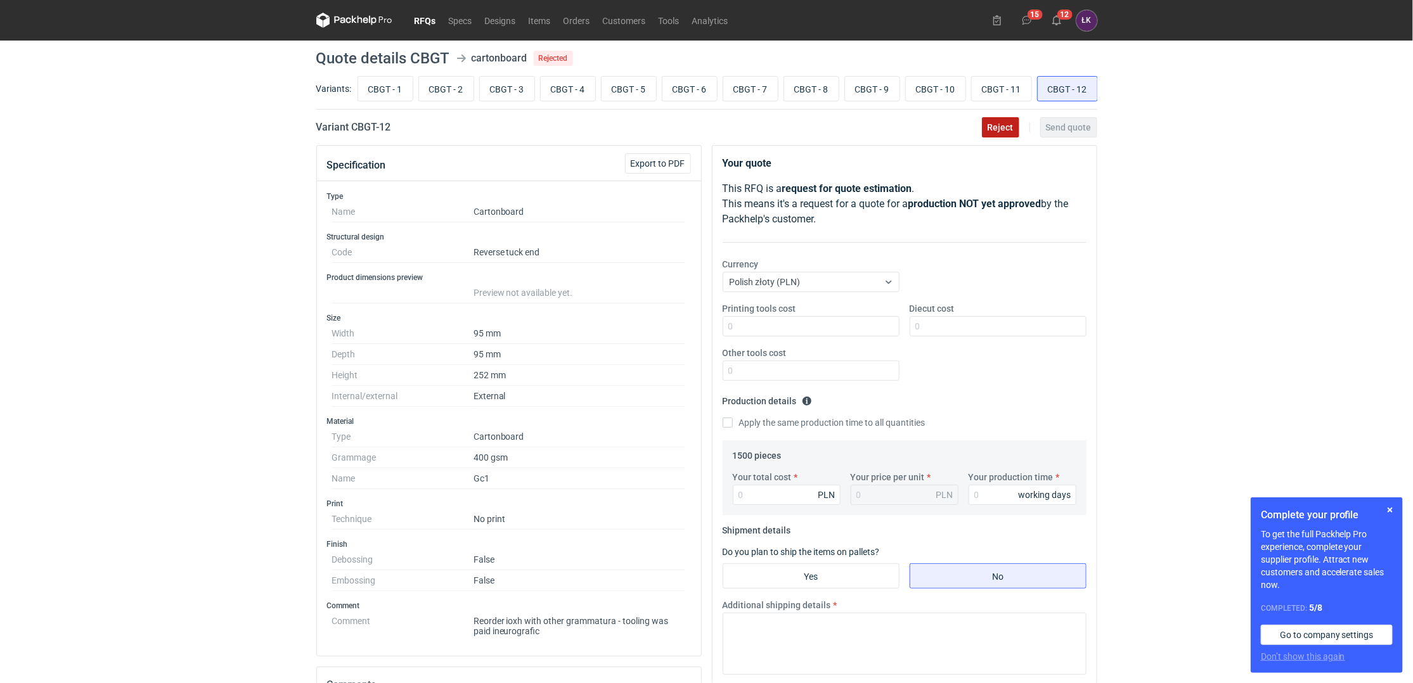
click at [1010, 132] on span "Reject" at bounding box center [1000, 127] width 26 height 9
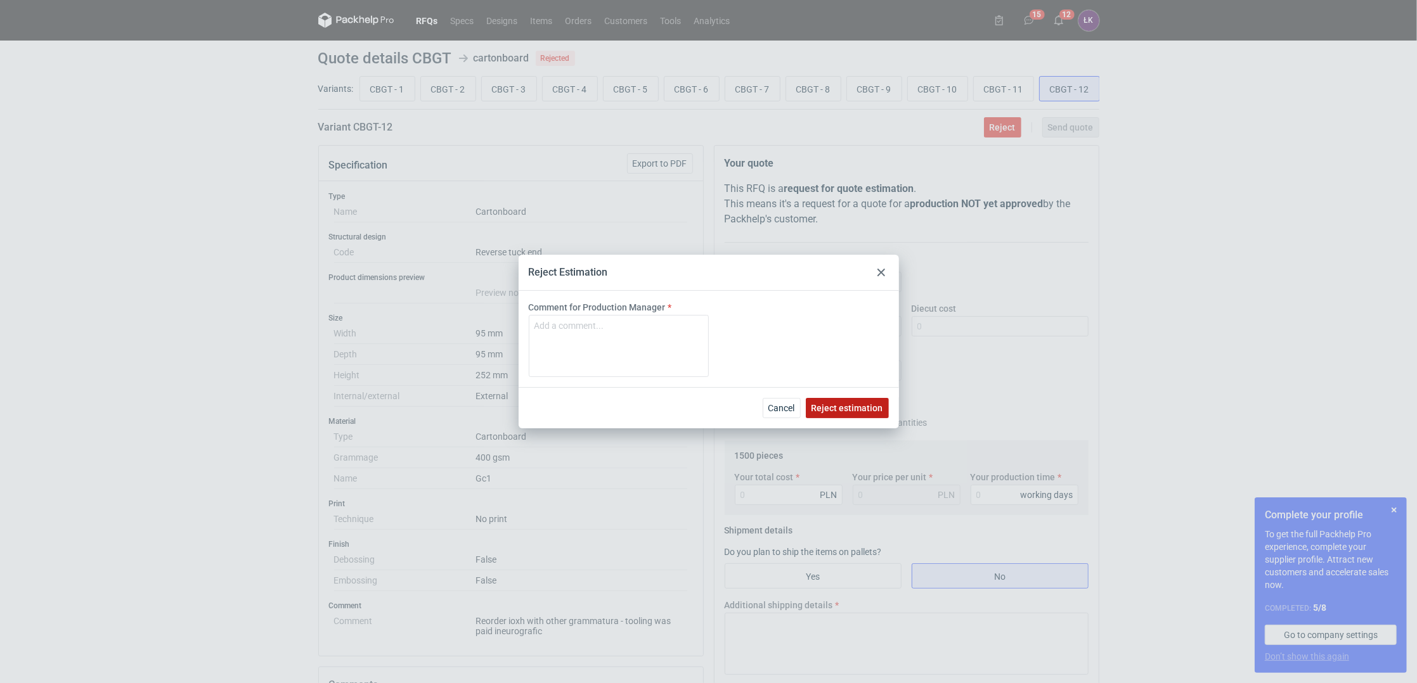
click at [840, 410] on span "Reject estimation" at bounding box center [847, 408] width 72 height 9
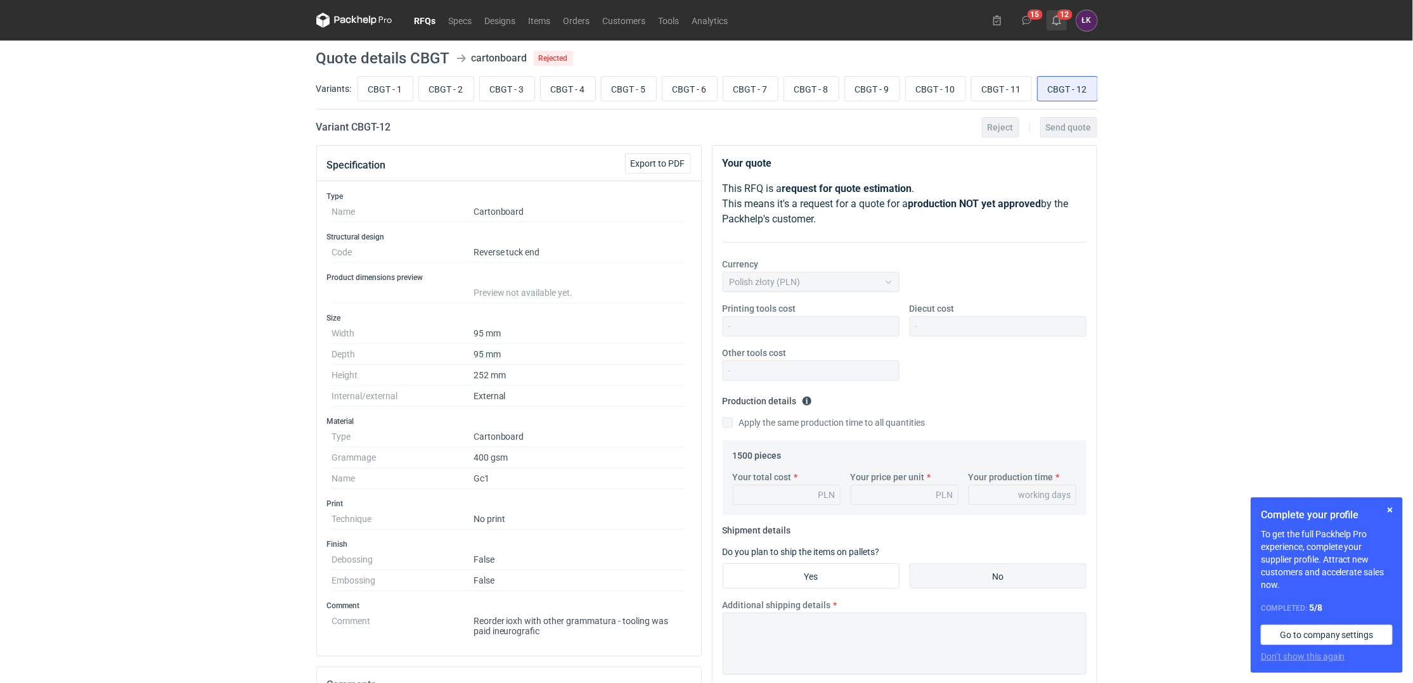
click at [1064, 20] on button "12" at bounding box center [1056, 20] width 20 height 20
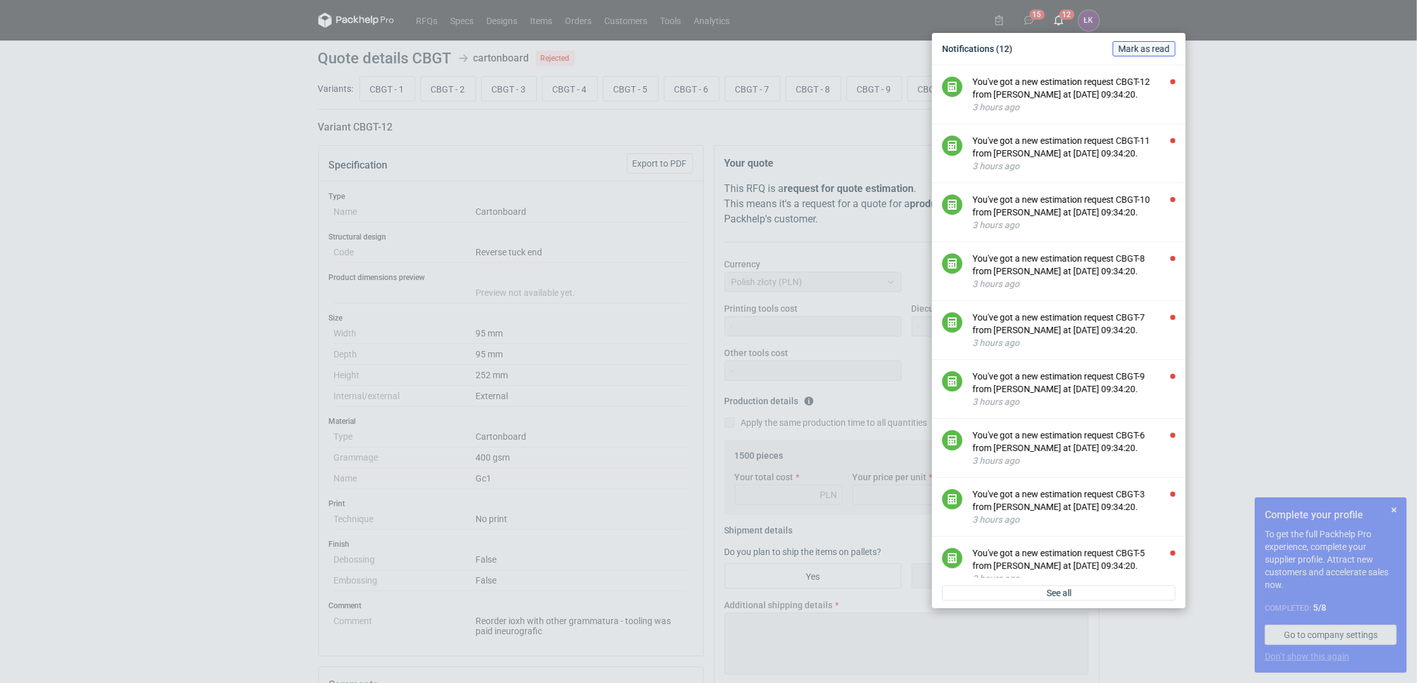
click at [1161, 51] on span "Mark as read" at bounding box center [1143, 48] width 51 height 9
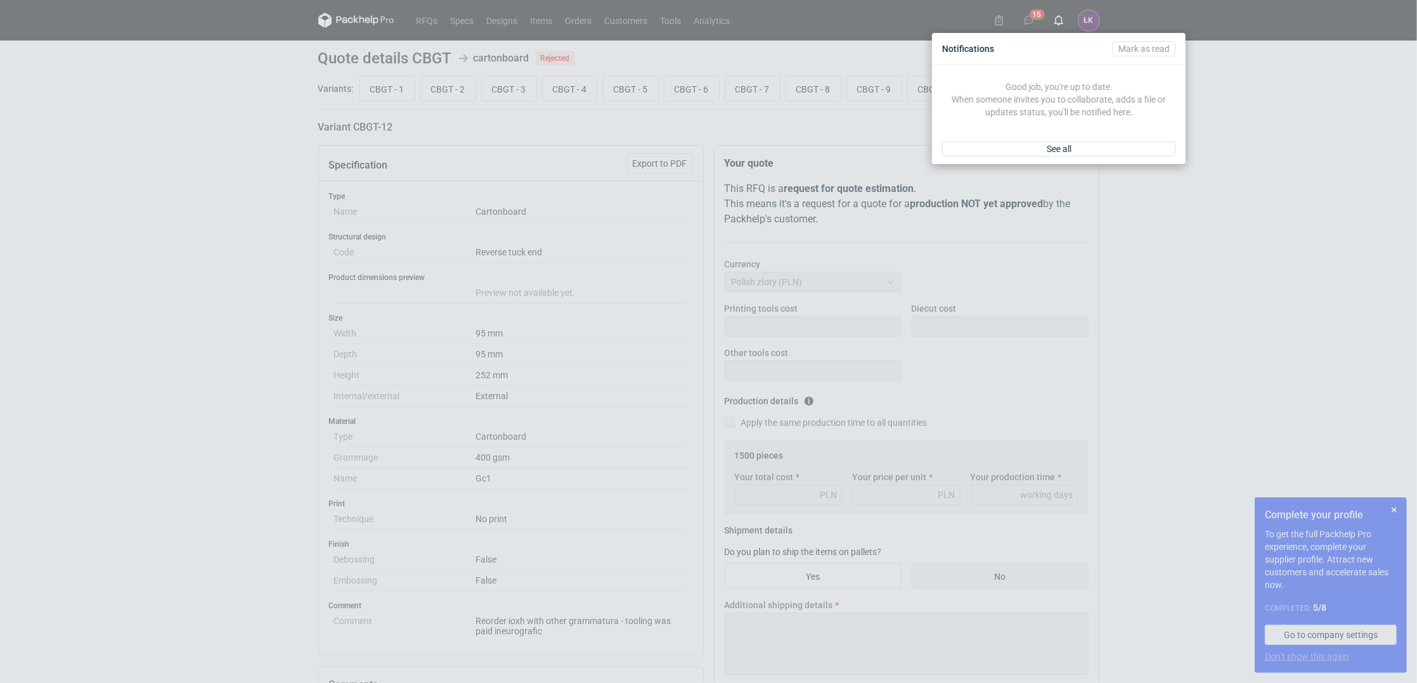
drag, startPoint x: 201, startPoint y: 215, endPoint x: 224, endPoint y: 193, distance: 31.8
click at [201, 214] on div "Notifications [PERSON_NAME] as read Good job, you're up to date. When someone i…" at bounding box center [708, 341] width 1417 height 683
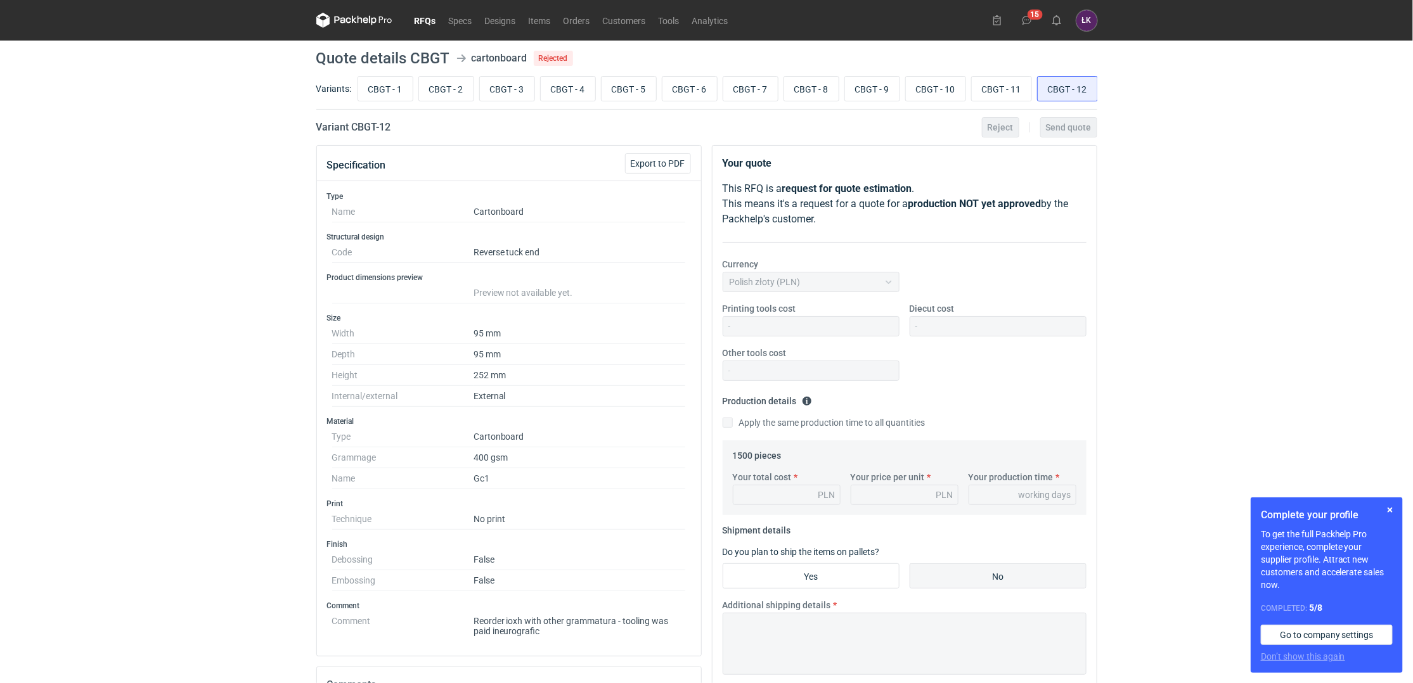
click at [427, 27] on link "RFQs" at bounding box center [425, 20] width 34 height 15
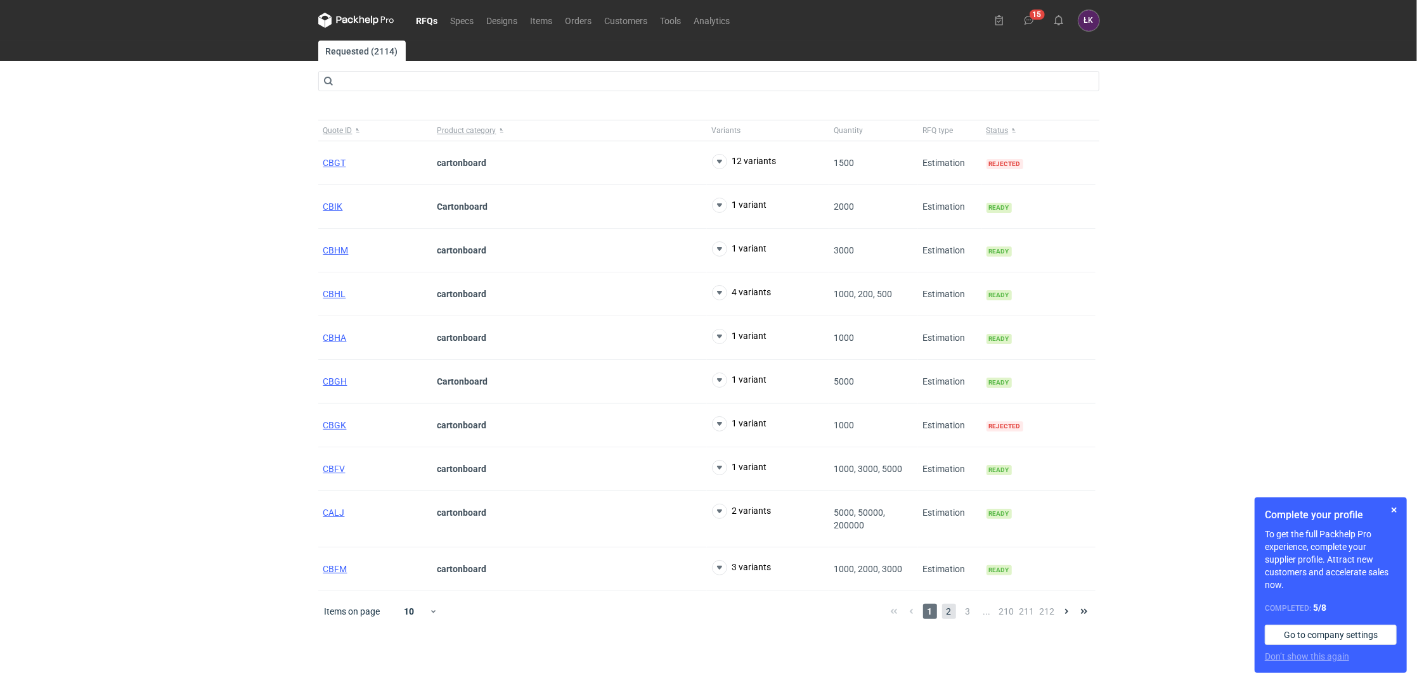
click at [953, 609] on span "2" at bounding box center [949, 611] width 14 height 15
click at [924, 601] on span "1" at bounding box center [930, 598] width 14 height 15
click at [161, 297] on div "RFQs Specs Designs Items Orders Customers Tools Analytics 15 ŁK [PERSON_NAME] […" at bounding box center [708, 341] width 1417 height 683
